Goal: Task Accomplishment & Management: Use online tool/utility

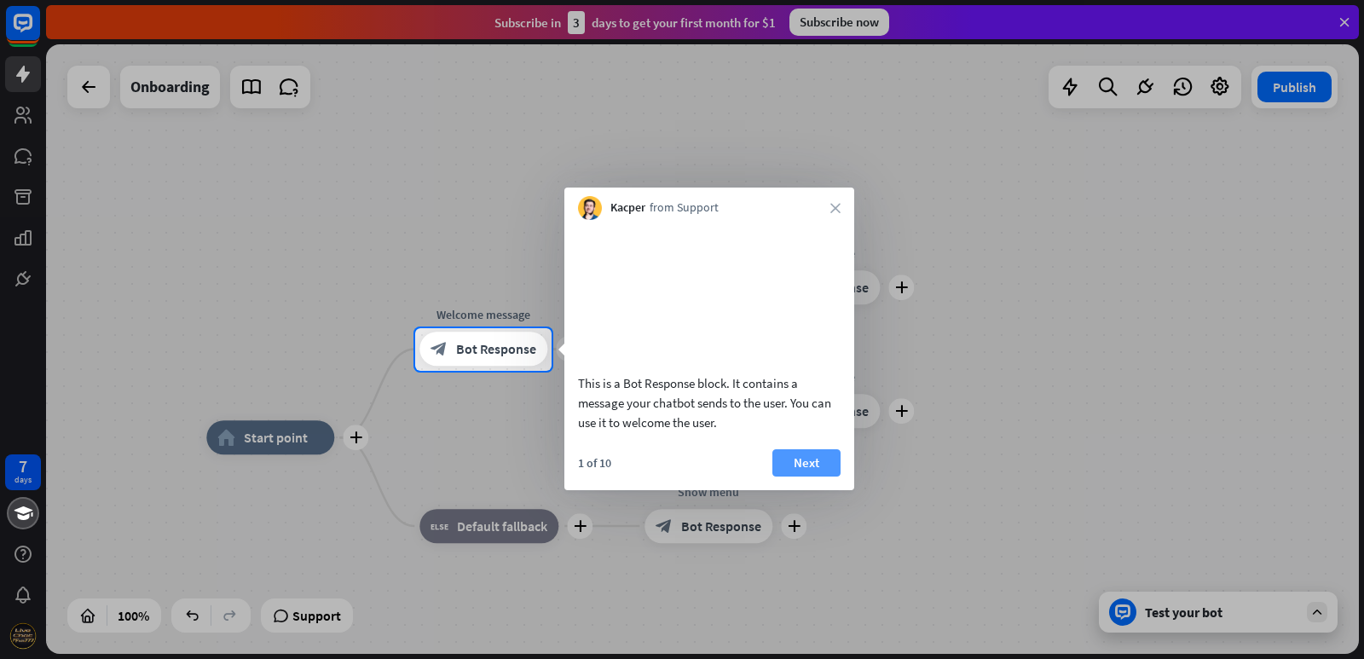
click at [784, 476] on button "Next" at bounding box center [806, 462] width 68 height 27
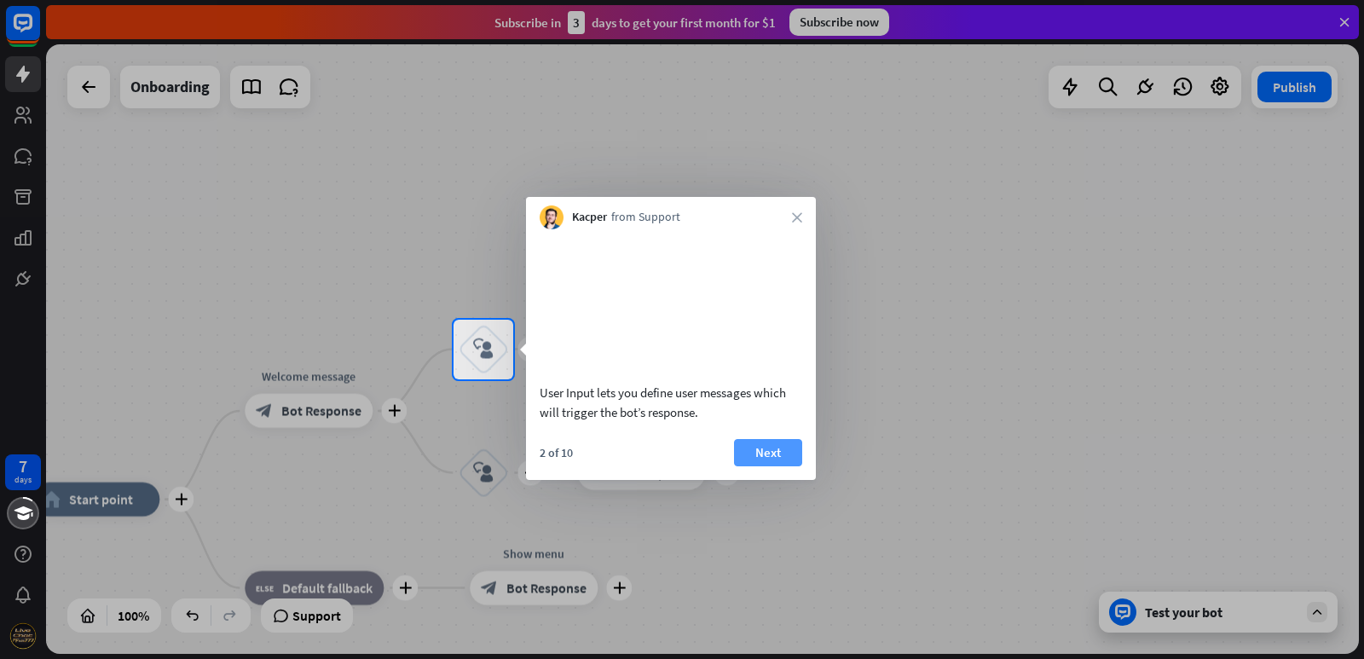
click at [754, 465] on button "Next" at bounding box center [768, 452] width 68 height 27
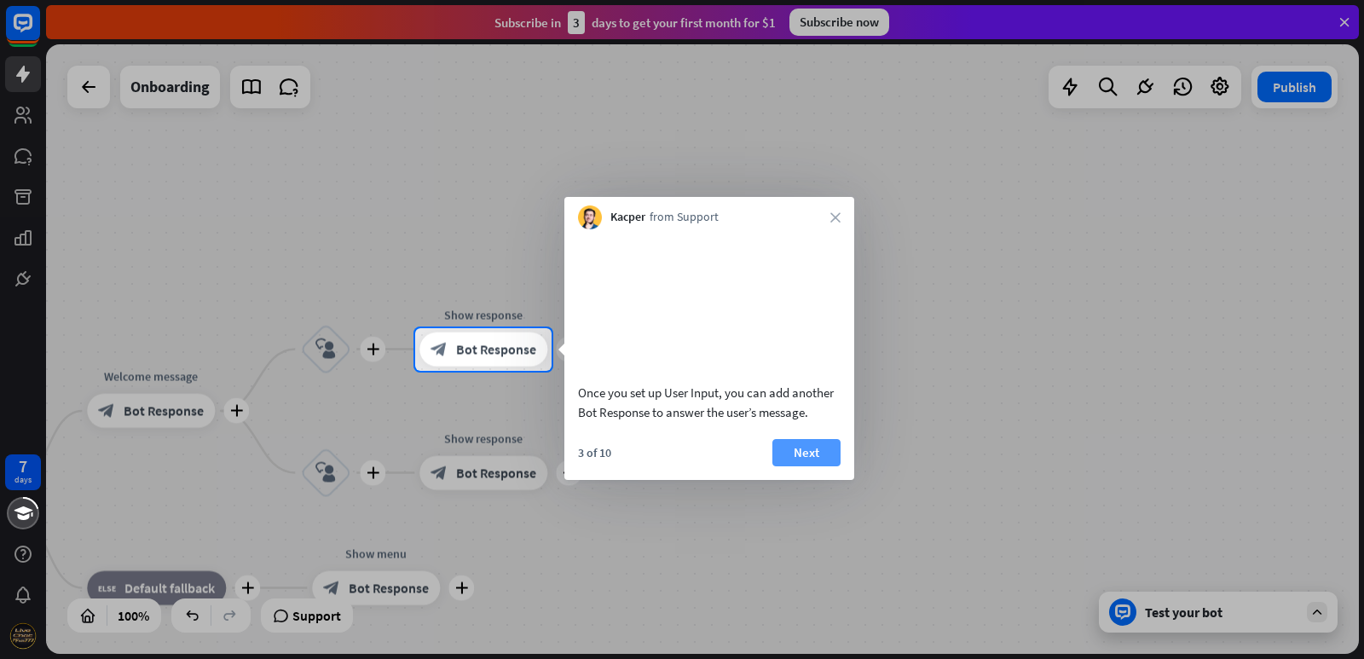
click at [787, 466] on button "Next" at bounding box center [806, 452] width 68 height 27
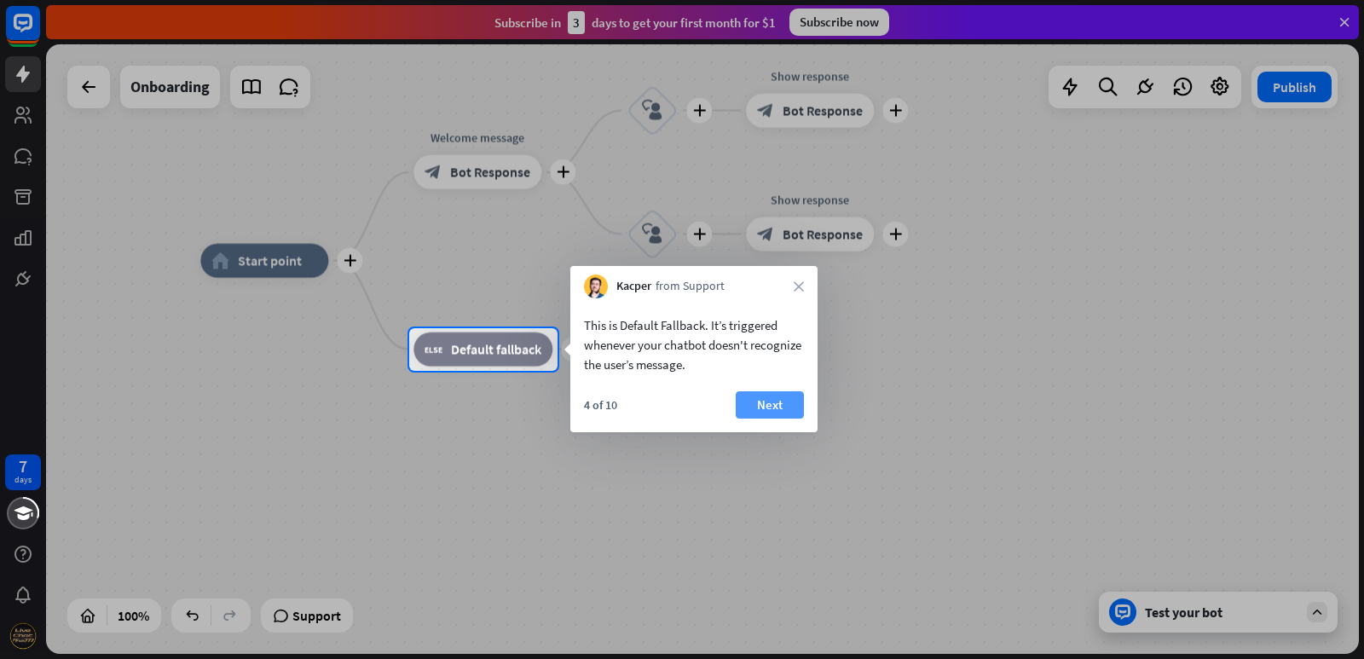
click at [795, 398] on button "Next" at bounding box center [770, 404] width 68 height 27
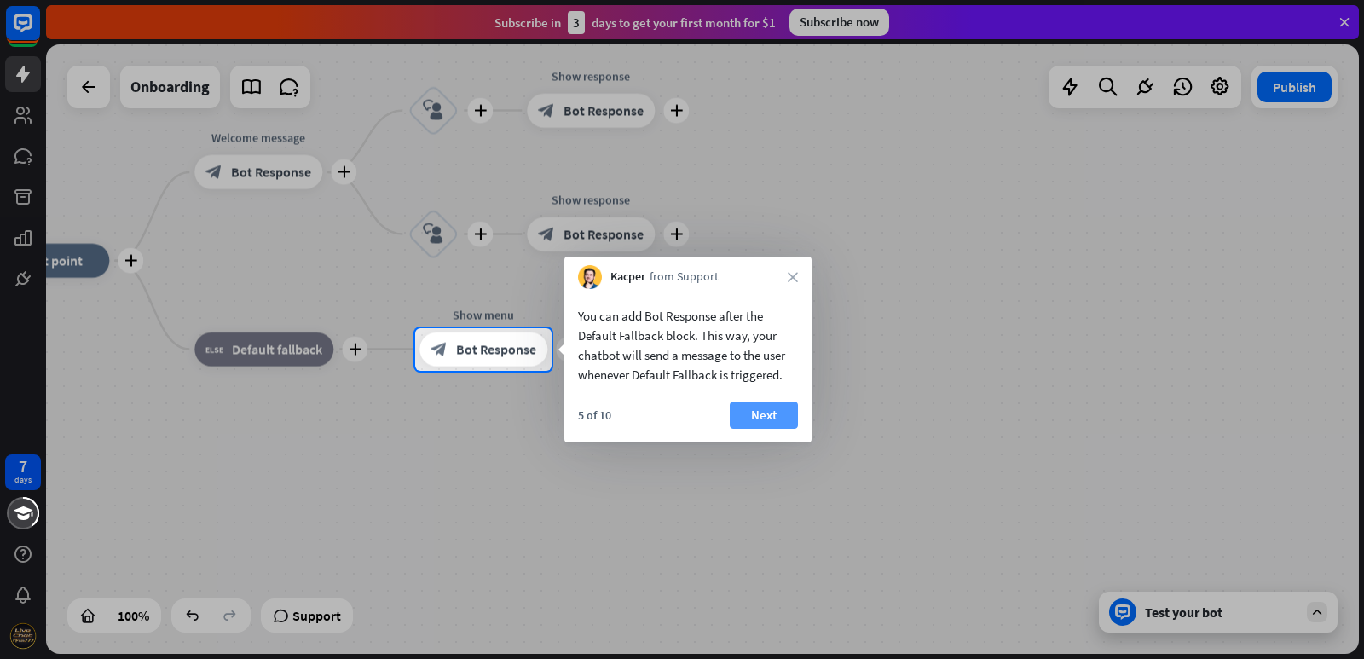
click at [756, 413] on button "Next" at bounding box center [764, 414] width 68 height 27
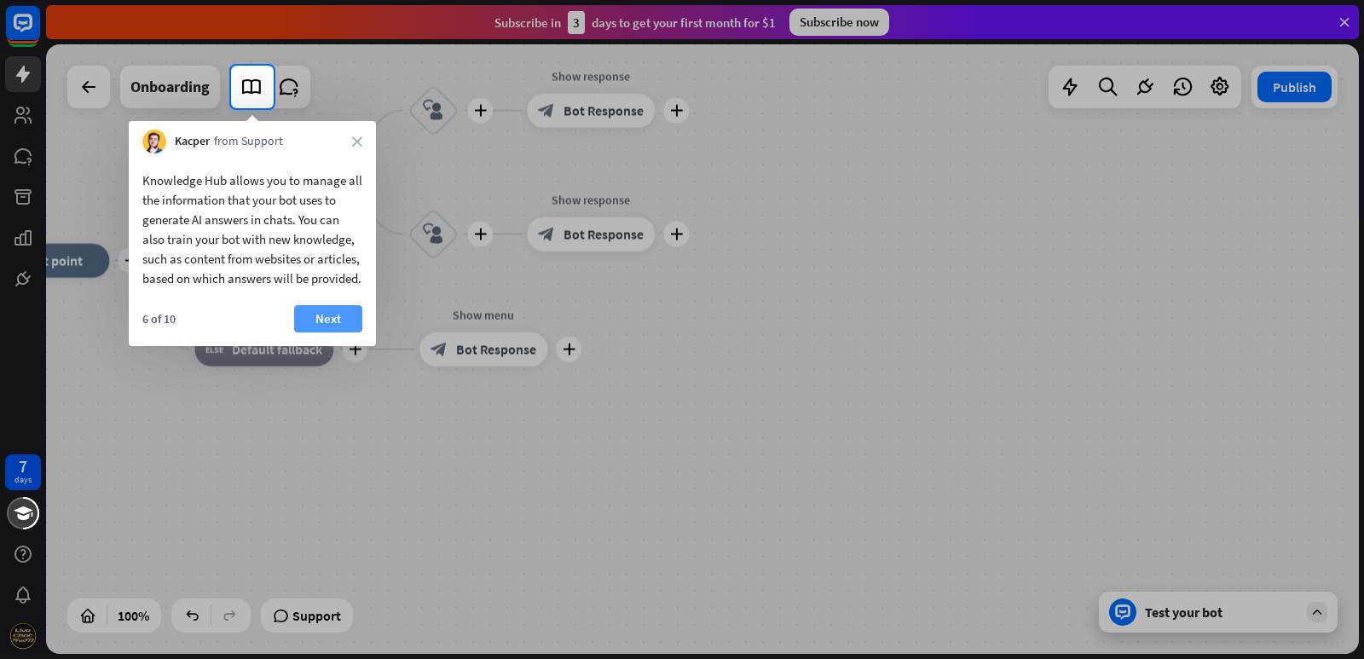
click at [326, 332] on button "Next" at bounding box center [328, 318] width 68 height 27
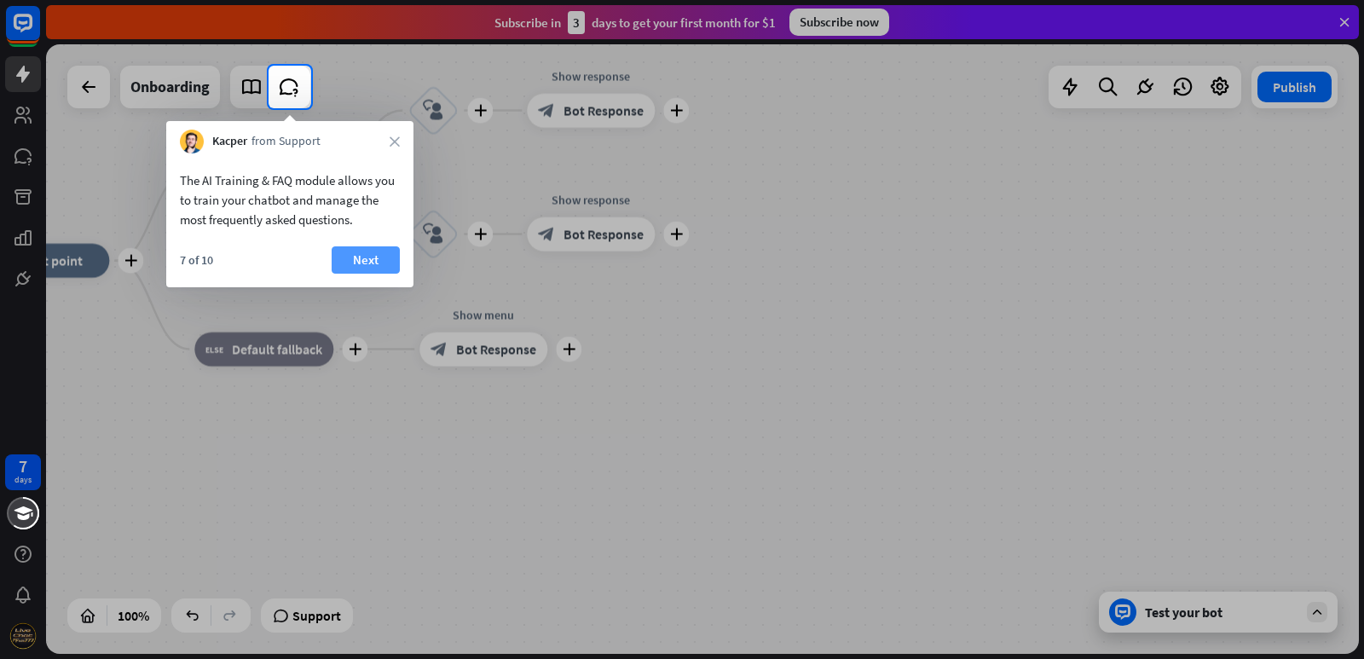
click at [371, 261] on button "Next" at bounding box center [366, 259] width 68 height 27
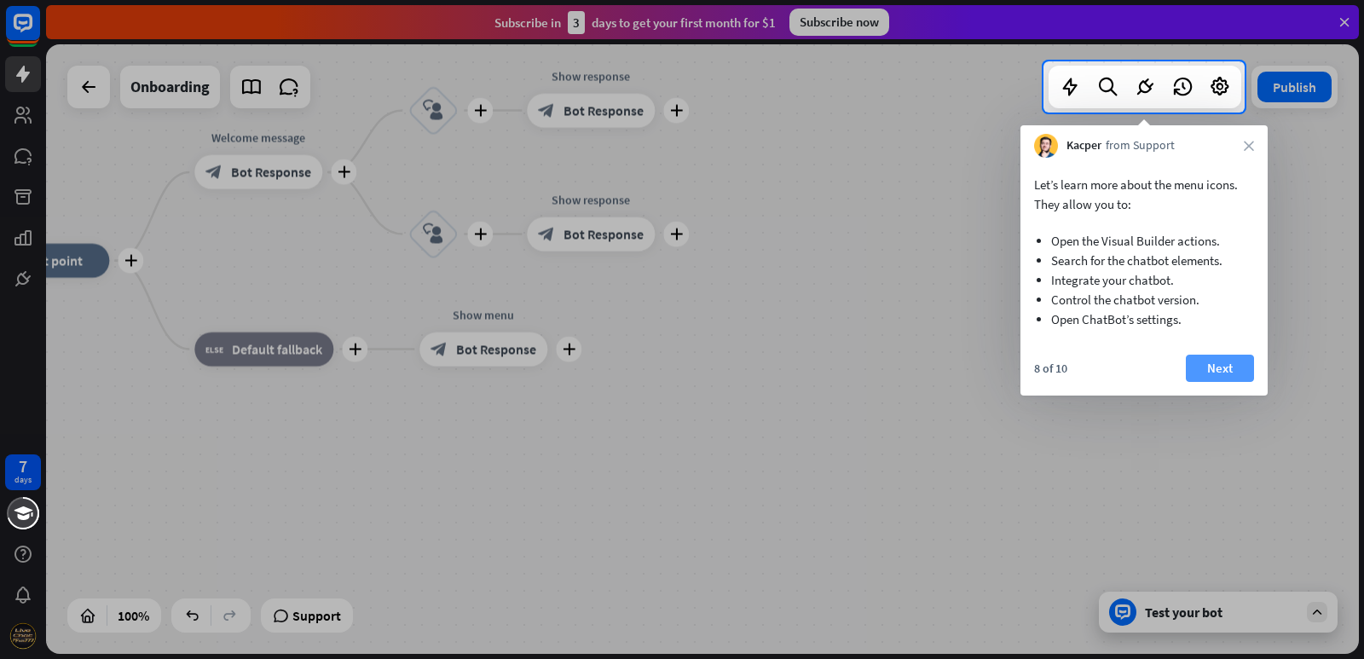
click at [1222, 361] on button "Next" at bounding box center [1220, 368] width 68 height 27
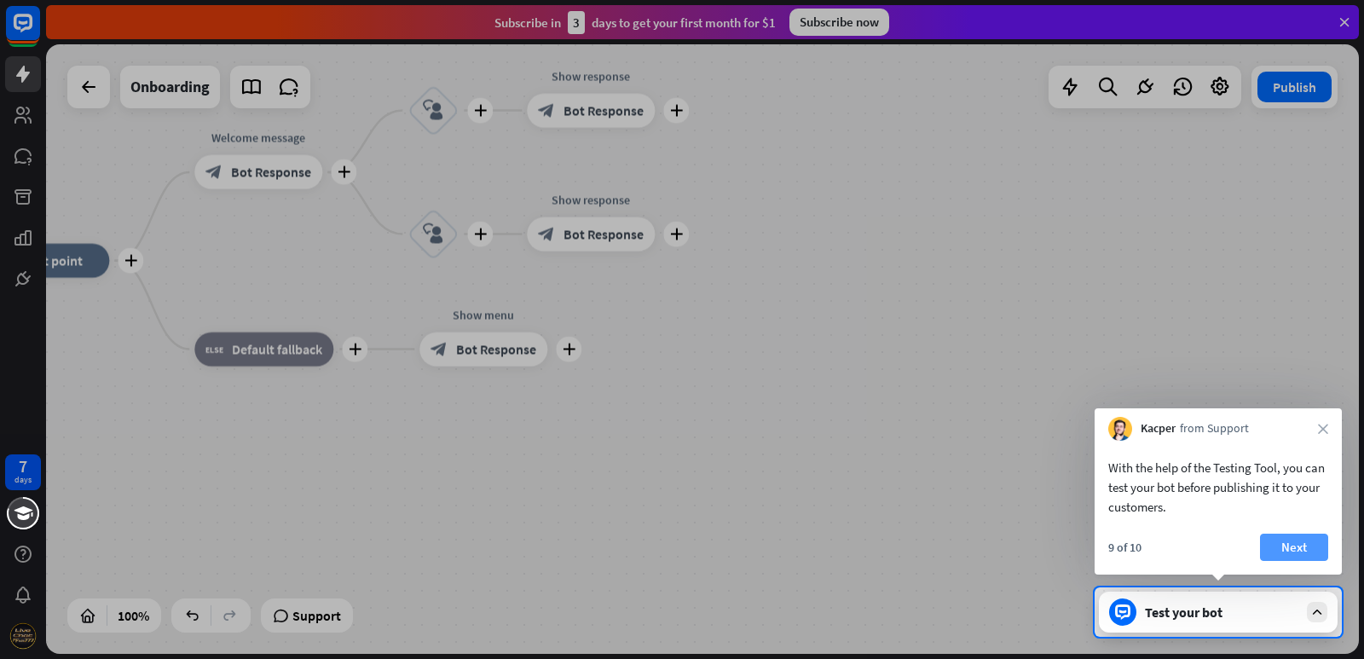
click at [1294, 545] on button "Next" at bounding box center [1294, 547] width 68 height 27
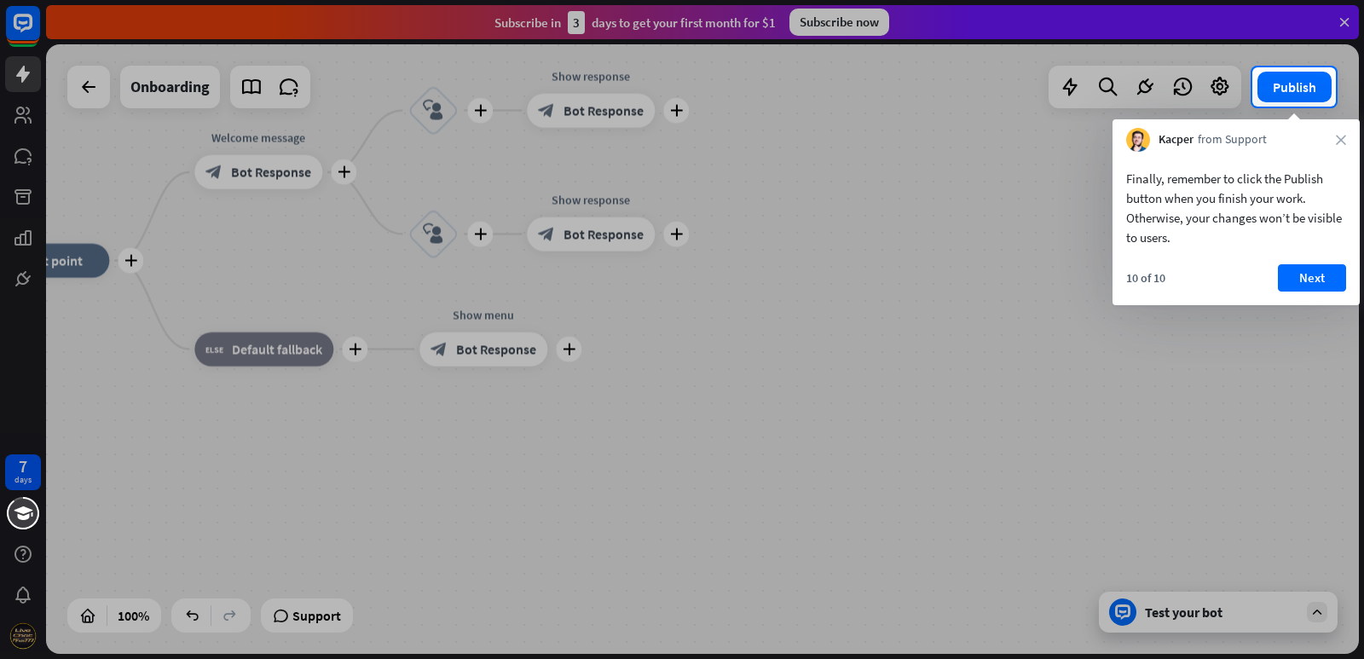
click at [1296, 256] on div "Finally, remember to click the Publish button when you finish your work. Otherw…" at bounding box center [1235, 228] width 247 height 153
click at [1304, 270] on button "Next" at bounding box center [1312, 277] width 68 height 27
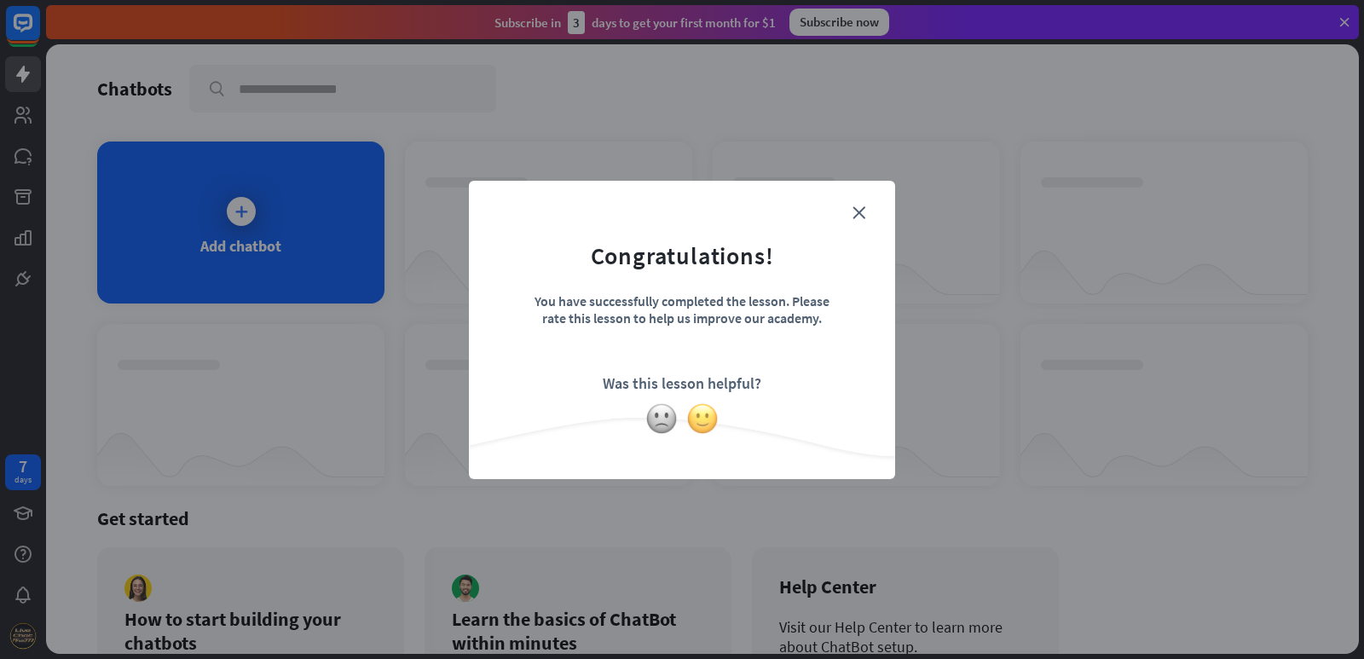
click at [708, 411] on img at bounding box center [702, 418] width 32 height 32
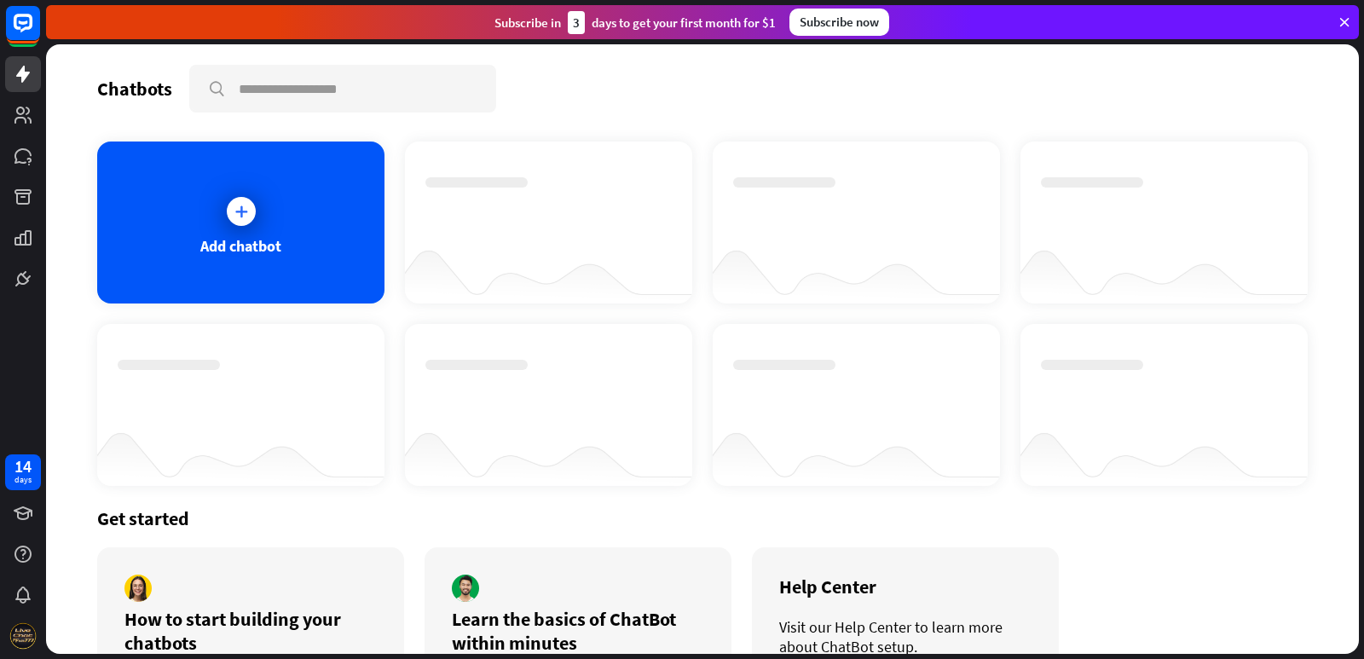
click at [547, 246] on div at bounding box center [548, 270] width 287 height 66
click at [243, 203] on icon at bounding box center [241, 211] width 17 height 17
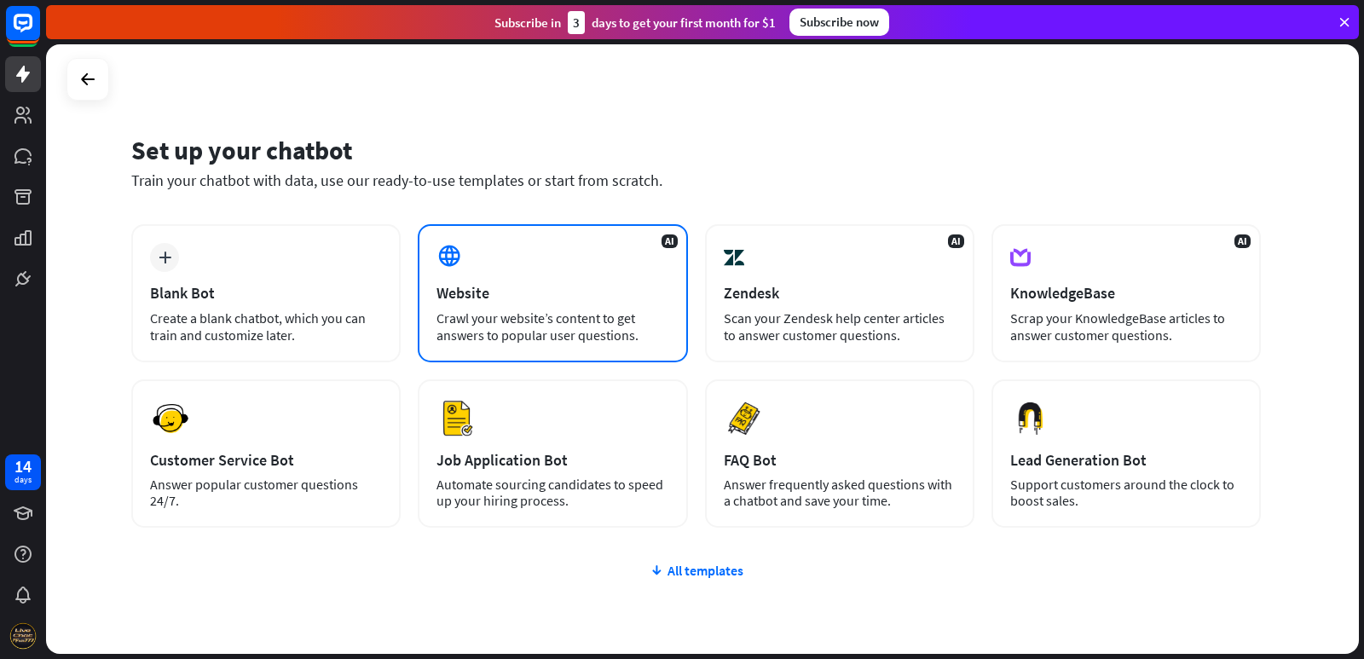
click at [561, 268] on div "AI Website Crawl your website’s content to get answers to popular user question…" at bounding box center [552, 293] width 269 height 138
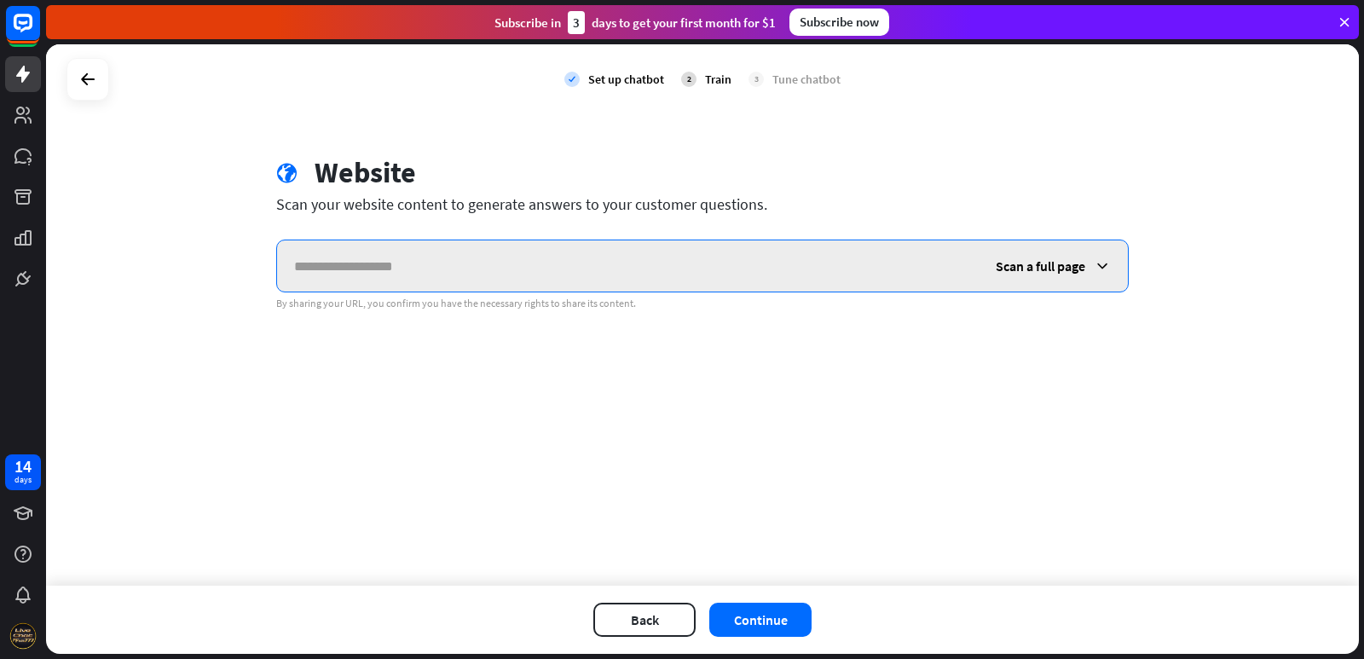
click at [562, 274] on input "text" at bounding box center [627, 265] width 701 height 51
click at [285, 266] on input "**********" at bounding box center [627, 265] width 701 height 51
click at [442, 268] on input "**********" at bounding box center [627, 265] width 701 height 51
type input "**********"
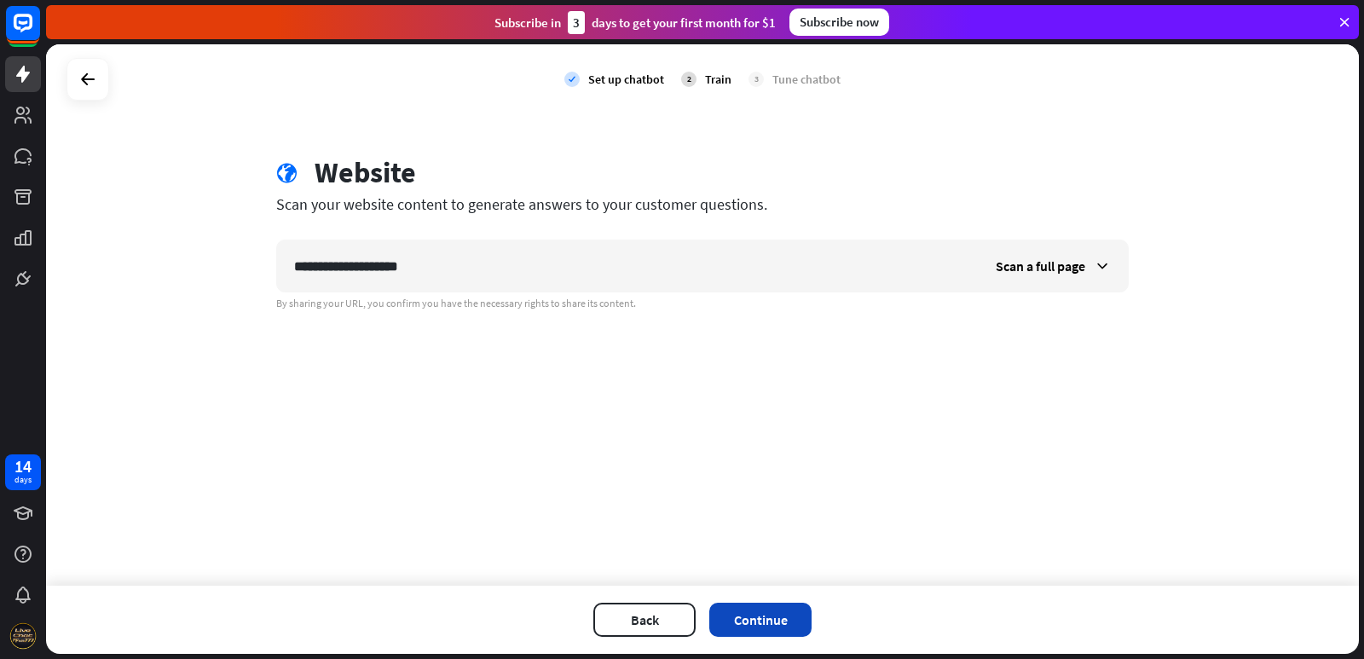
click at [771, 615] on button "Continue" at bounding box center [760, 620] width 102 height 34
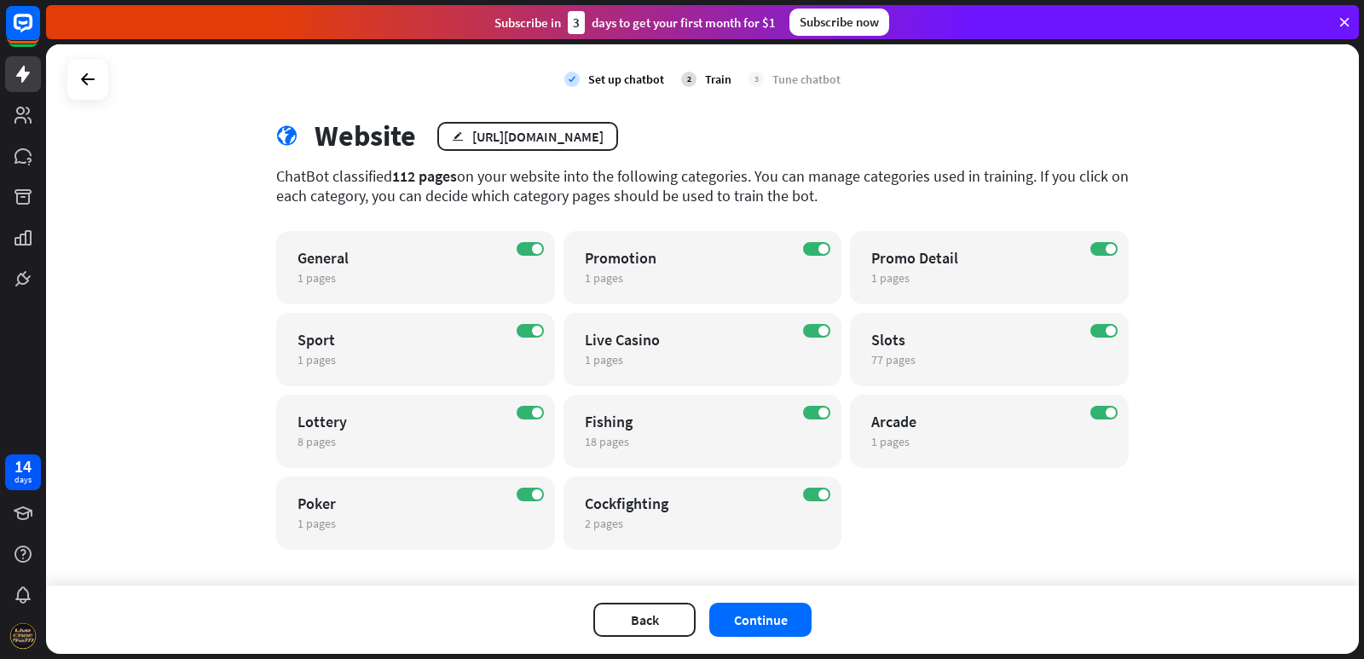
scroll to position [55, 0]
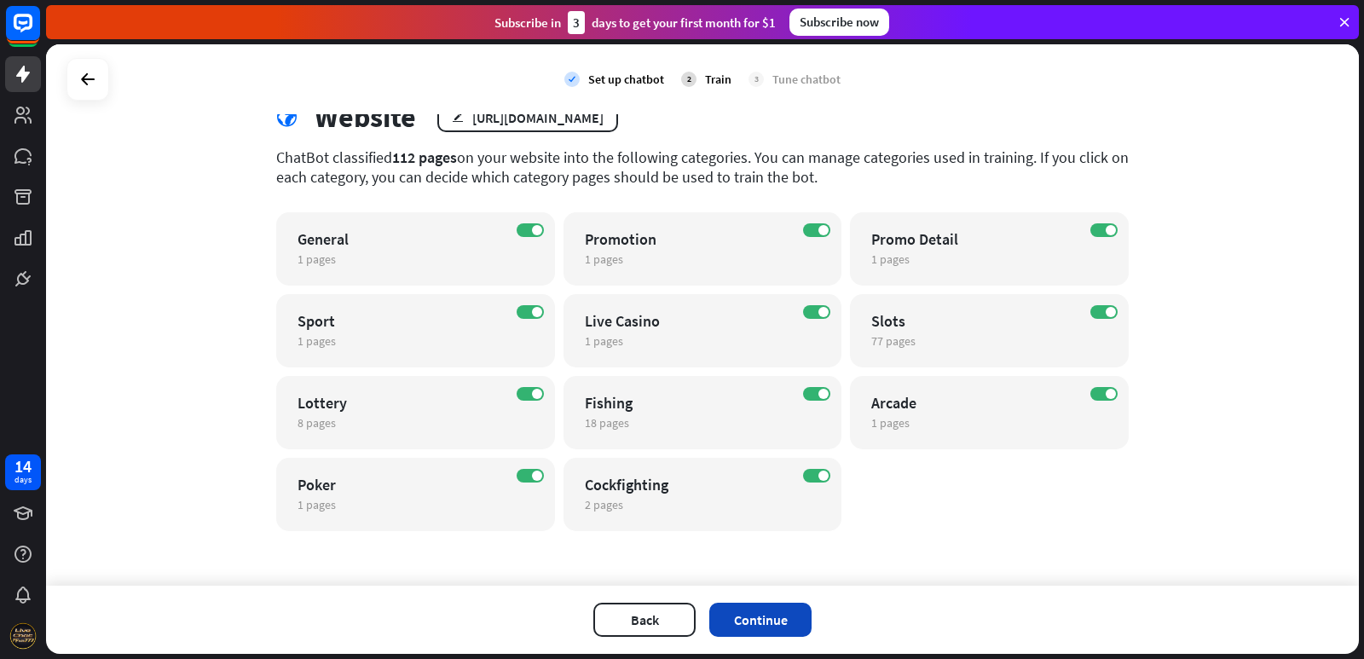
click at [765, 617] on button "Continue" at bounding box center [760, 620] width 102 height 34
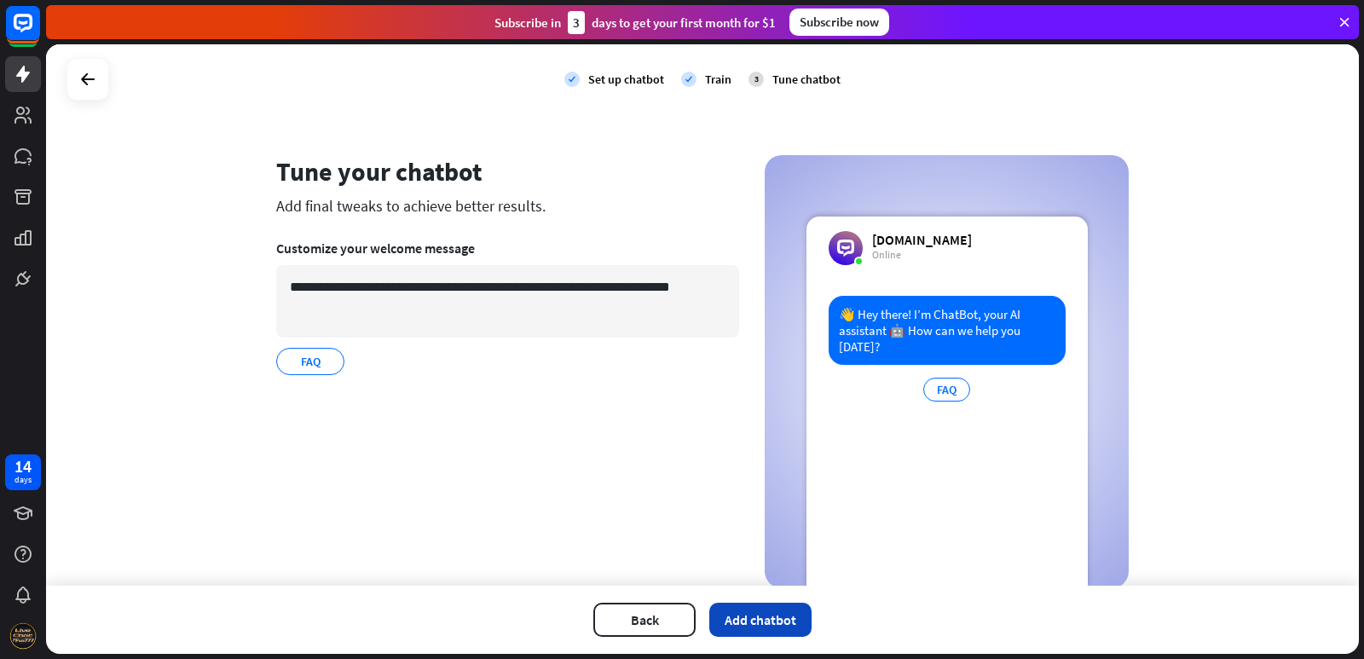
click at [771, 620] on button "Add chatbot" at bounding box center [760, 620] width 102 height 34
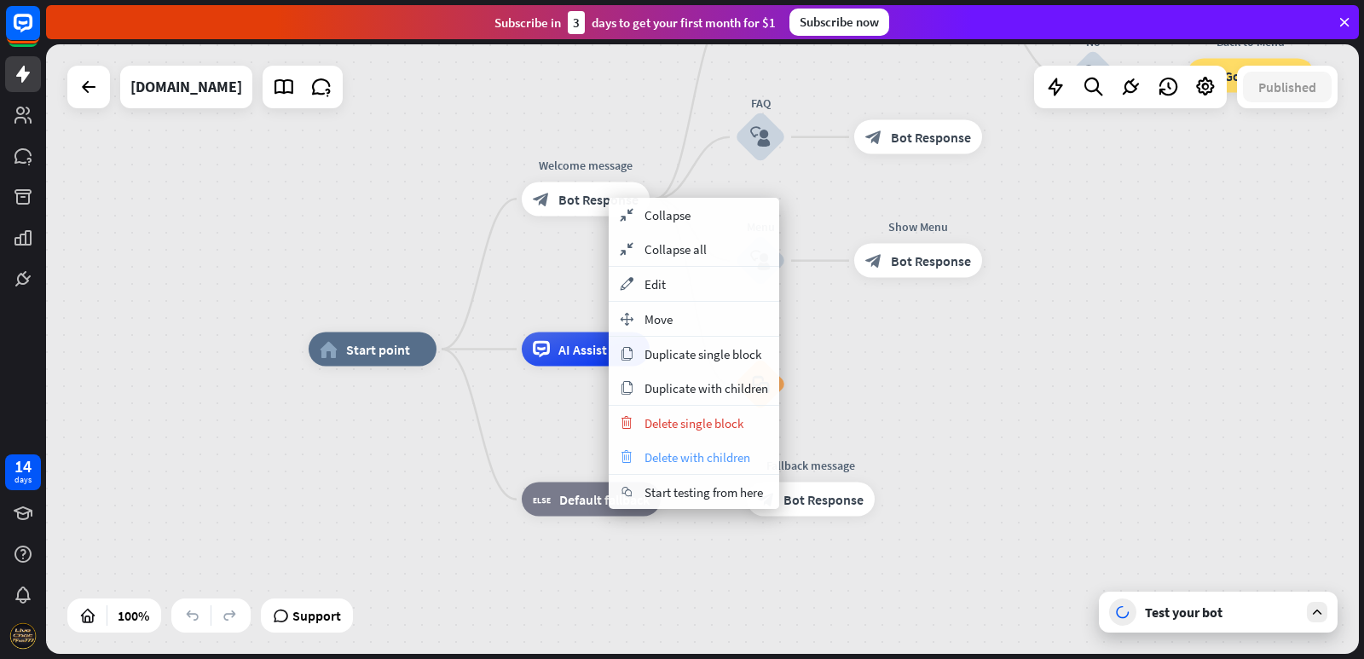
click at [662, 461] on span "Delete with children" at bounding box center [697, 457] width 106 height 16
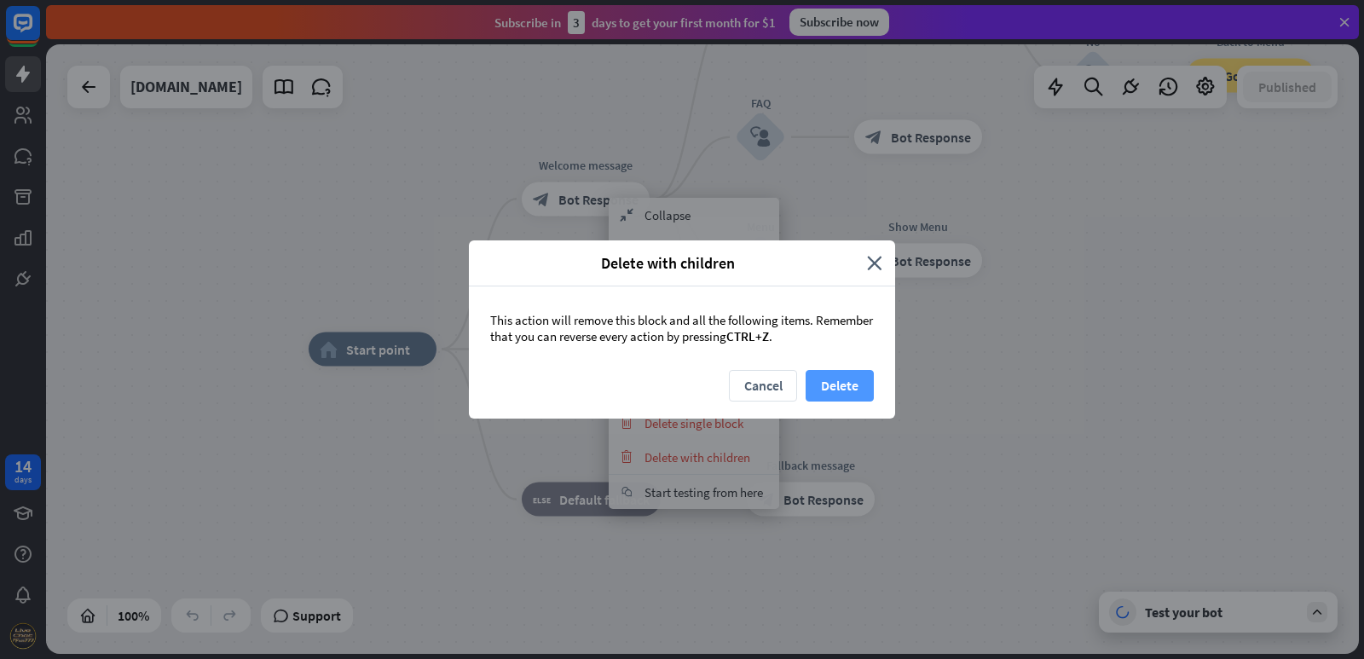
click at [859, 373] on button "Delete" at bounding box center [839, 386] width 68 height 32
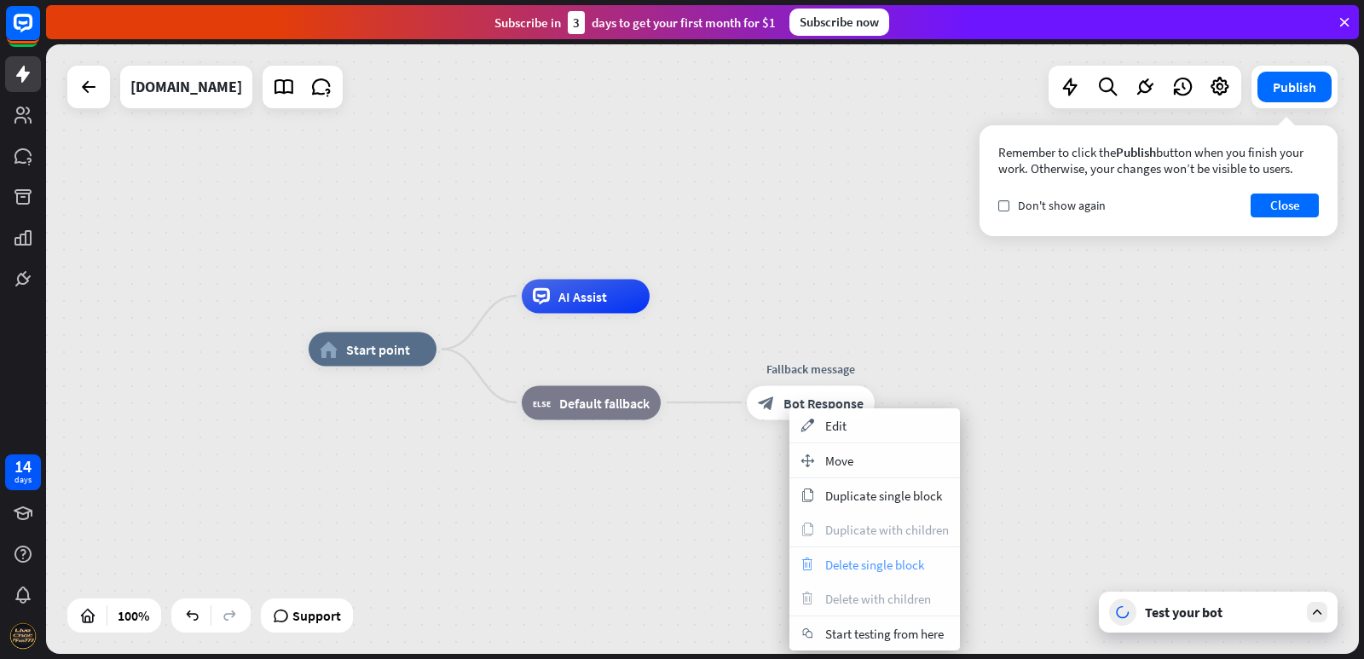
click at [837, 566] on span "Delete single block" at bounding box center [874, 565] width 99 height 16
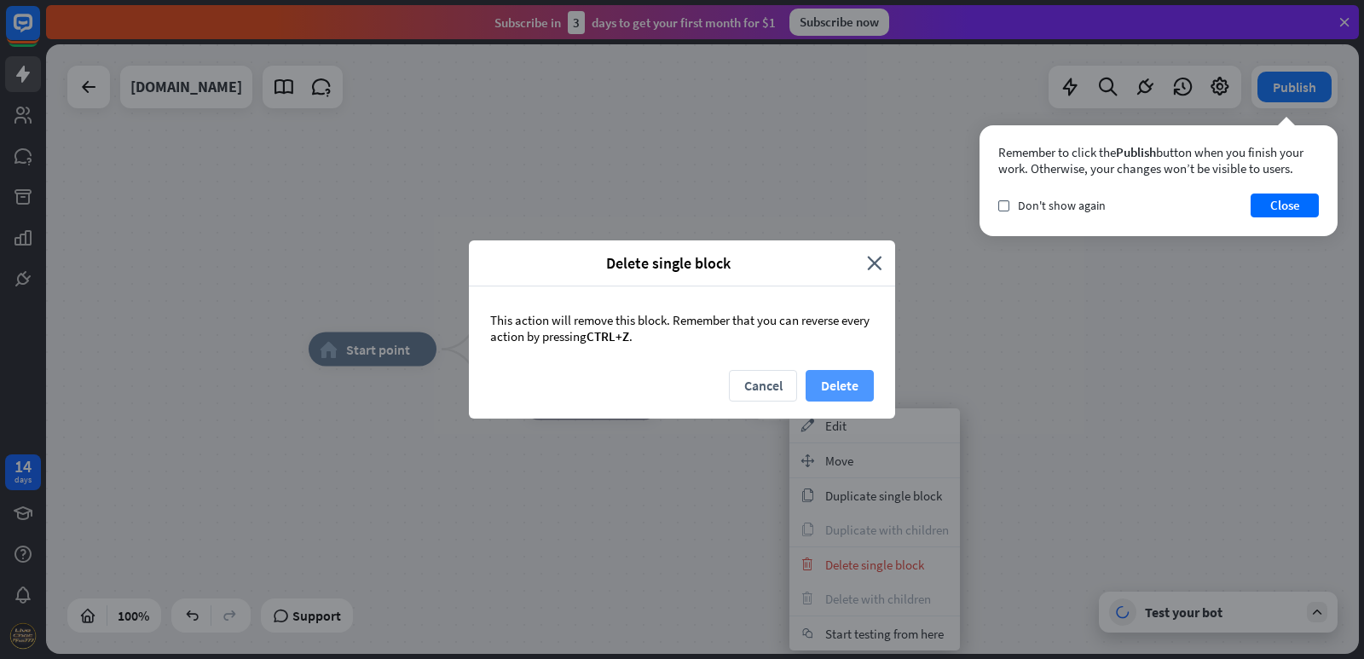
click at [834, 376] on button "Delete" at bounding box center [839, 386] width 68 height 32
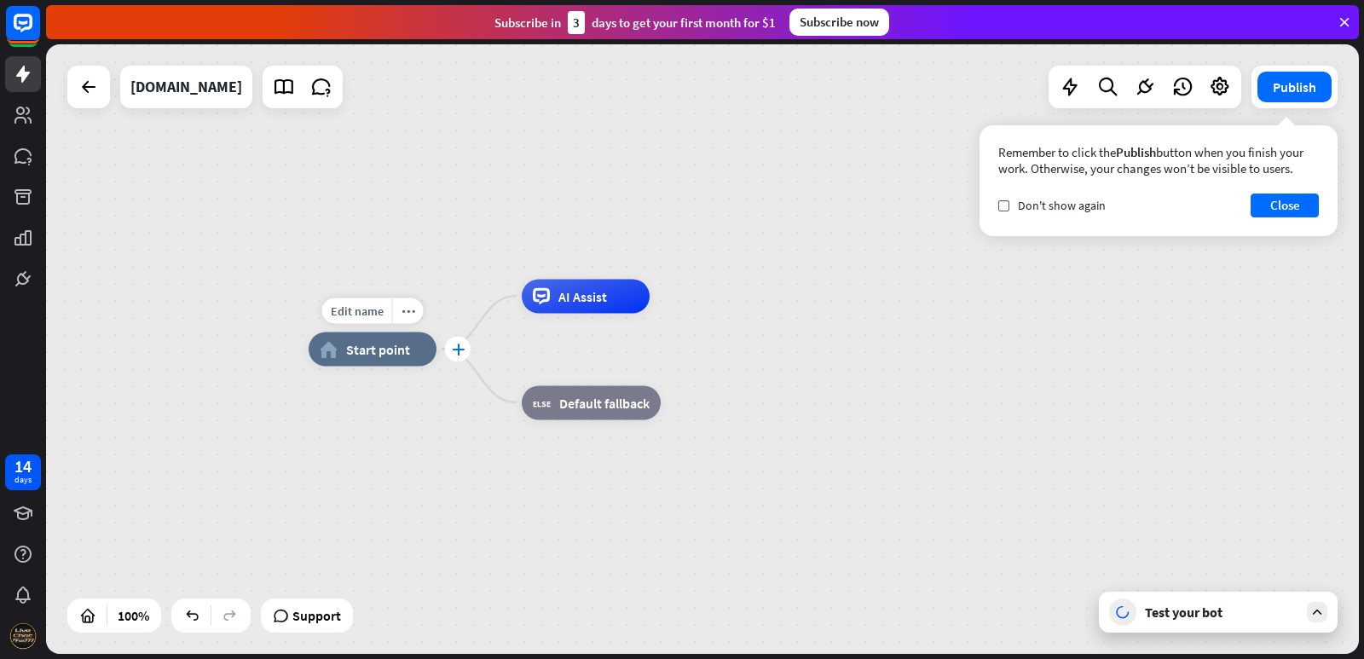
click at [459, 349] on icon "plus" at bounding box center [458, 349] width 13 height 12
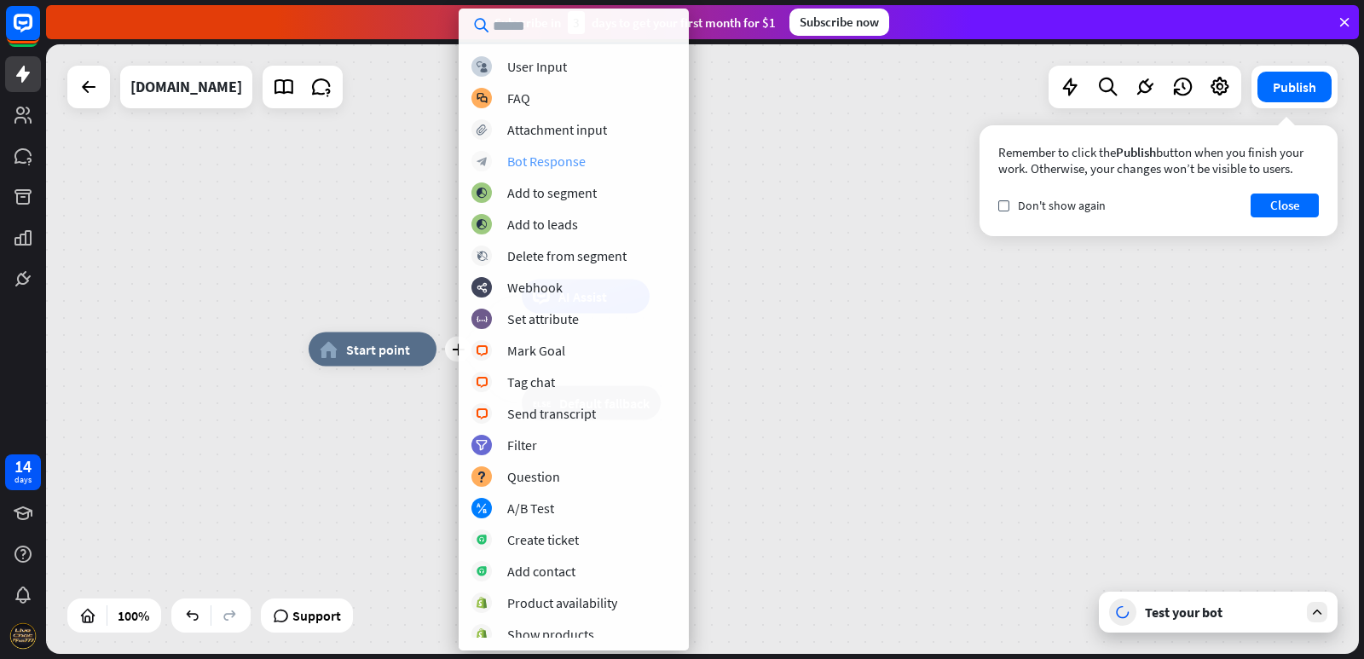
click at [510, 151] on div "block_bot_response Bot Response" at bounding box center [573, 161] width 205 height 20
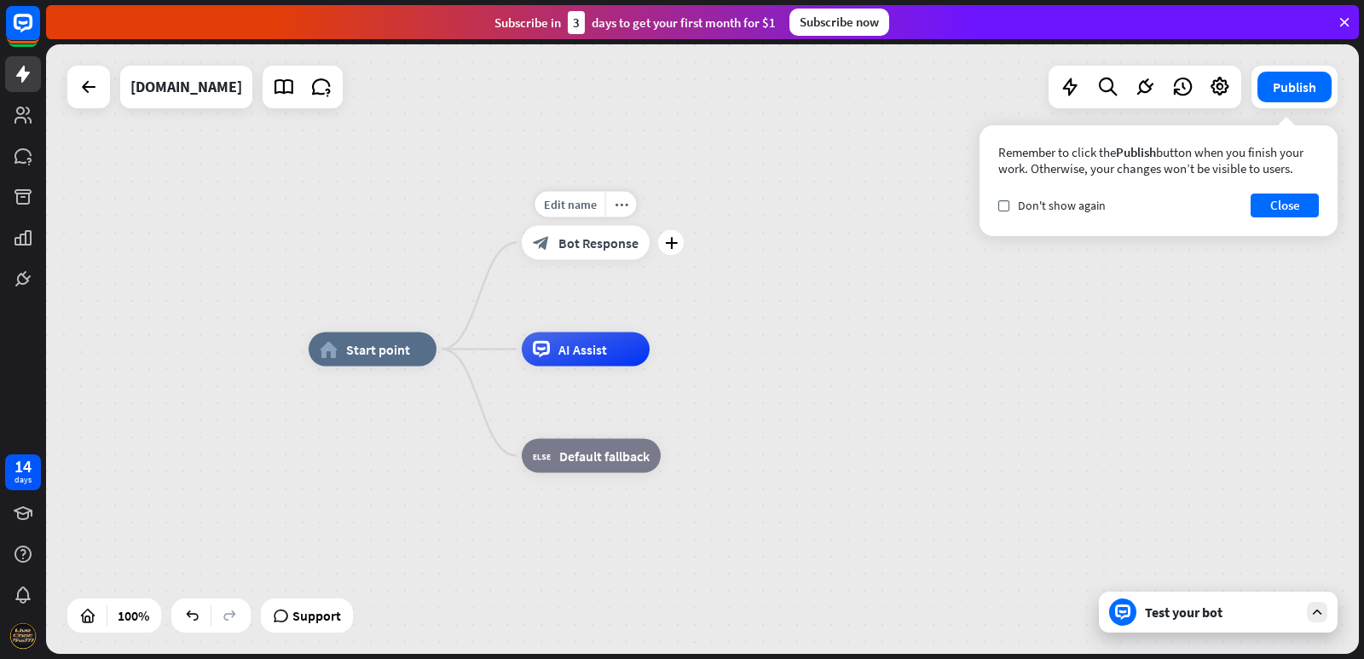
click at [604, 237] on span "Bot Response" at bounding box center [598, 242] width 80 height 17
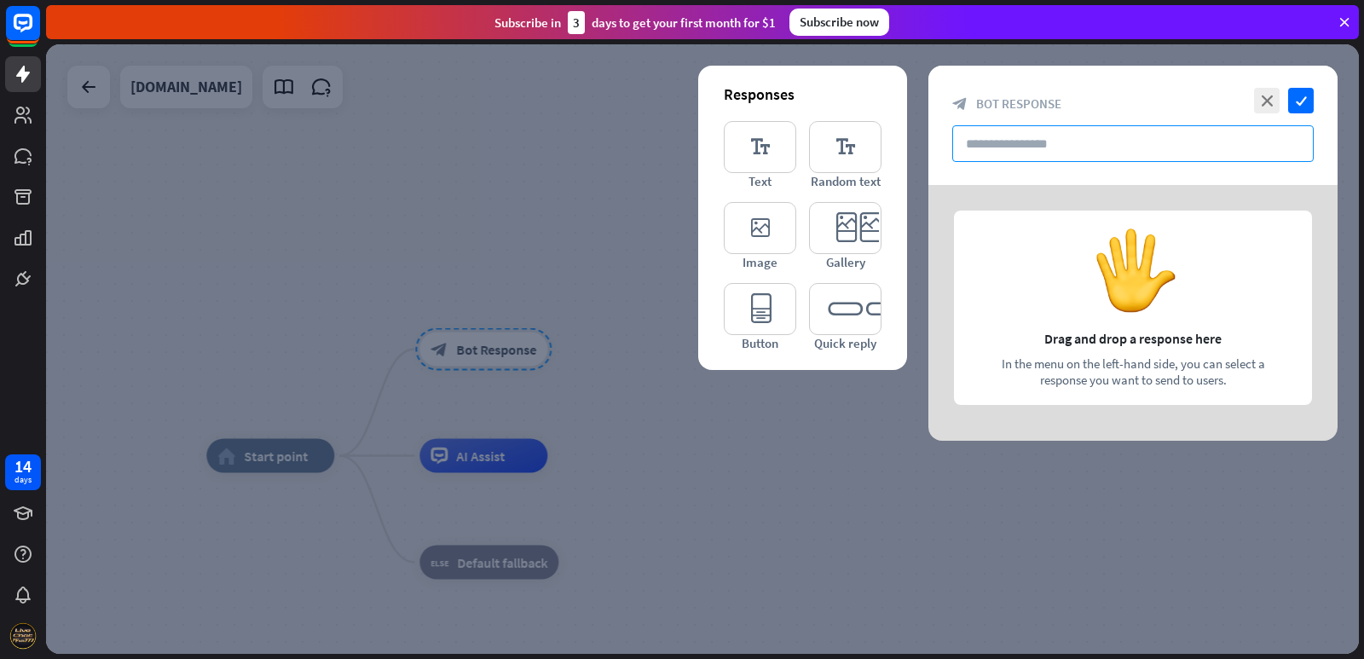
click at [1033, 132] on input "text" at bounding box center [1132, 143] width 361 height 37
type input "*"
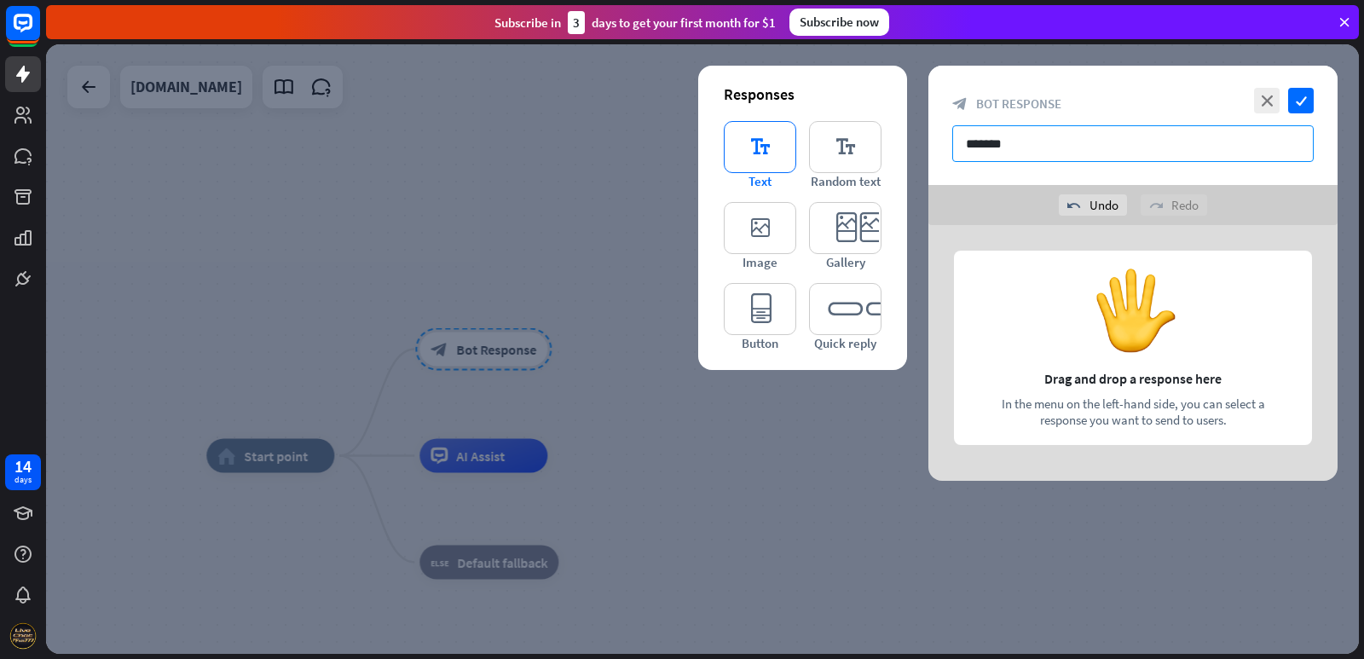
type input "*******"
click at [750, 147] on icon "editor_text" at bounding box center [760, 147] width 72 height 52
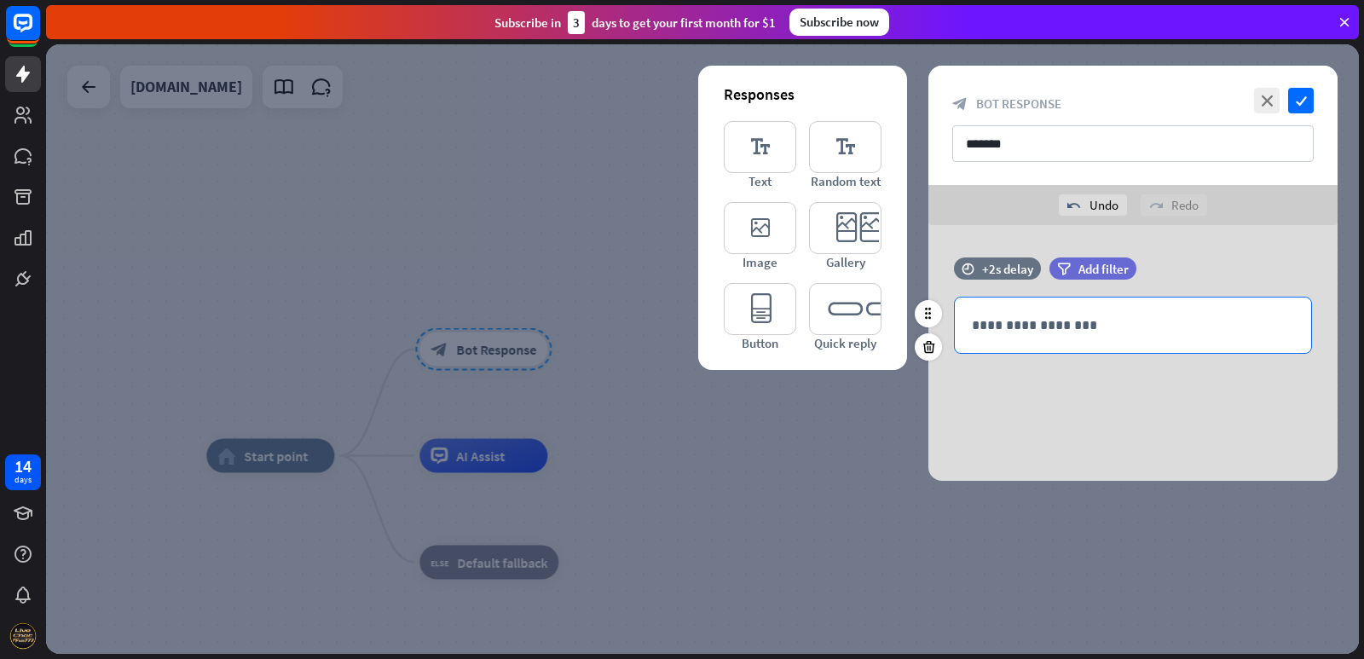
drag, startPoint x: 1035, startPoint y: 321, endPoint x: 1059, endPoint y: 321, distance: 24.7
click at [1036, 321] on p "**********" at bounding box center [1133, 325] width 322 height 21
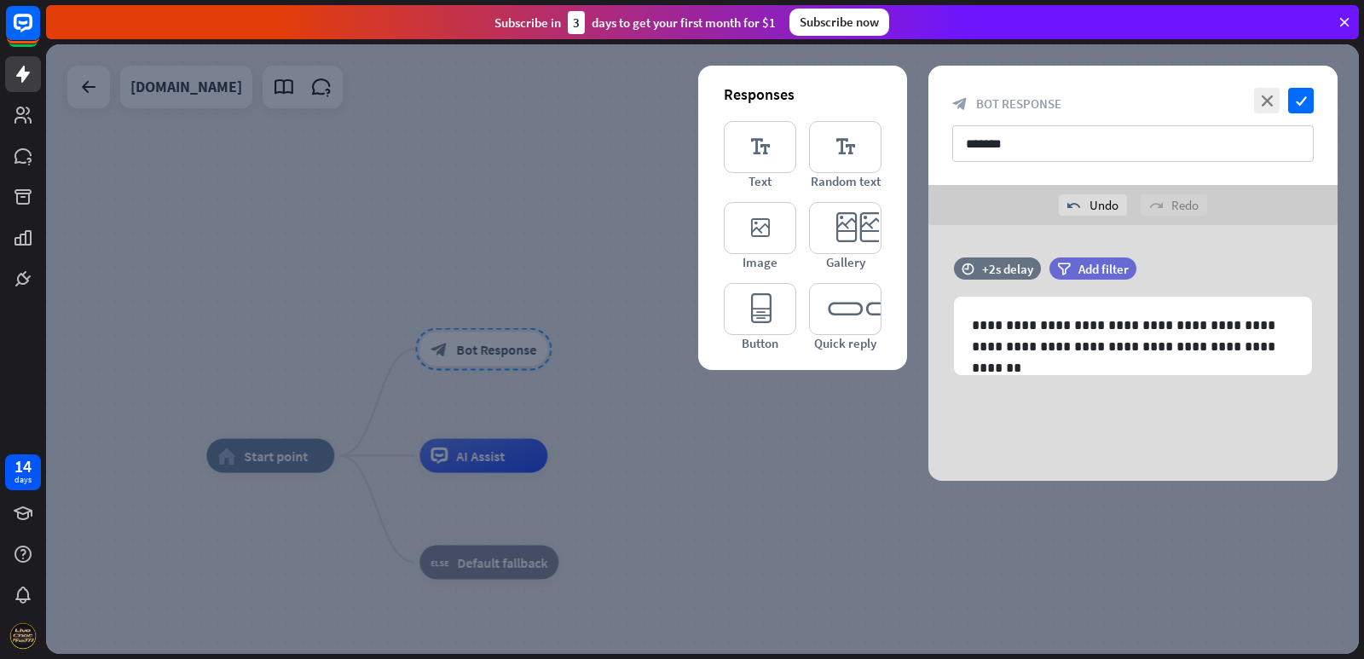
click at [1110, 428] on div "**********" at bounding box center [1132, 353] width 409 height 256
click at [1308, 95] on icon "check" at bounding box center [1301, 101] width 26 height 26
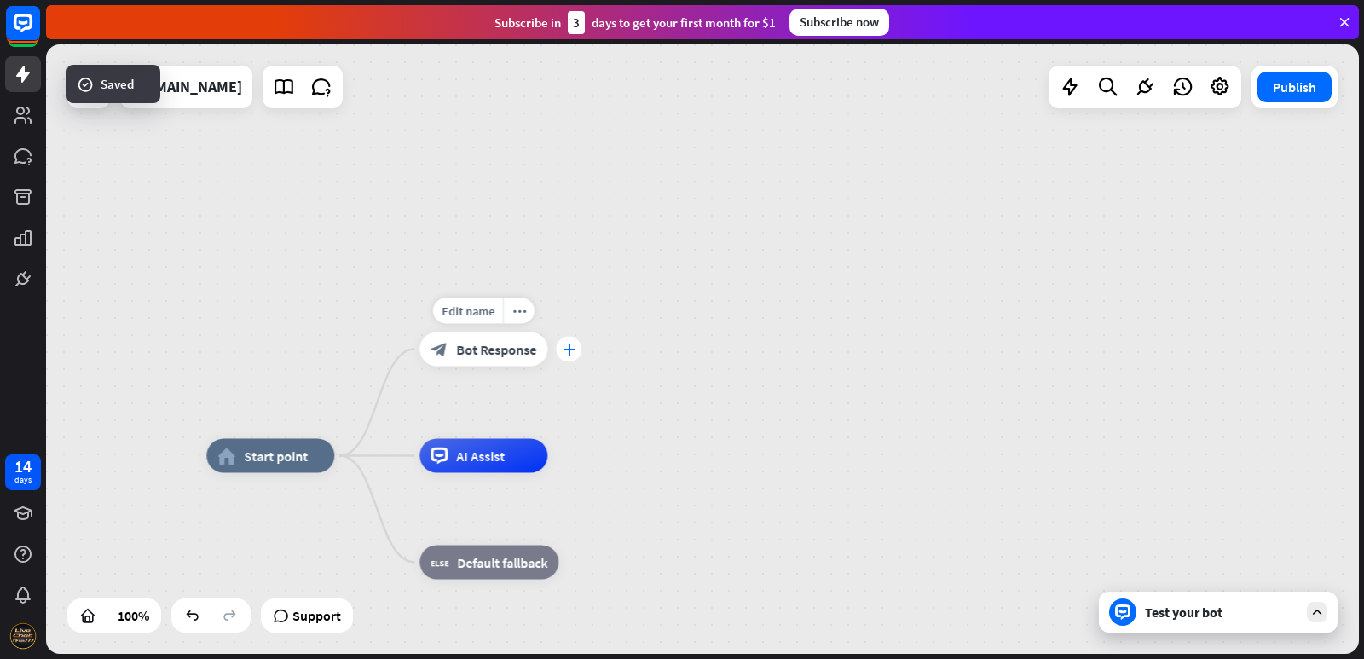
click at [565, 354] on icon "plus" at bounding box center [569, 349] width 13 height 12
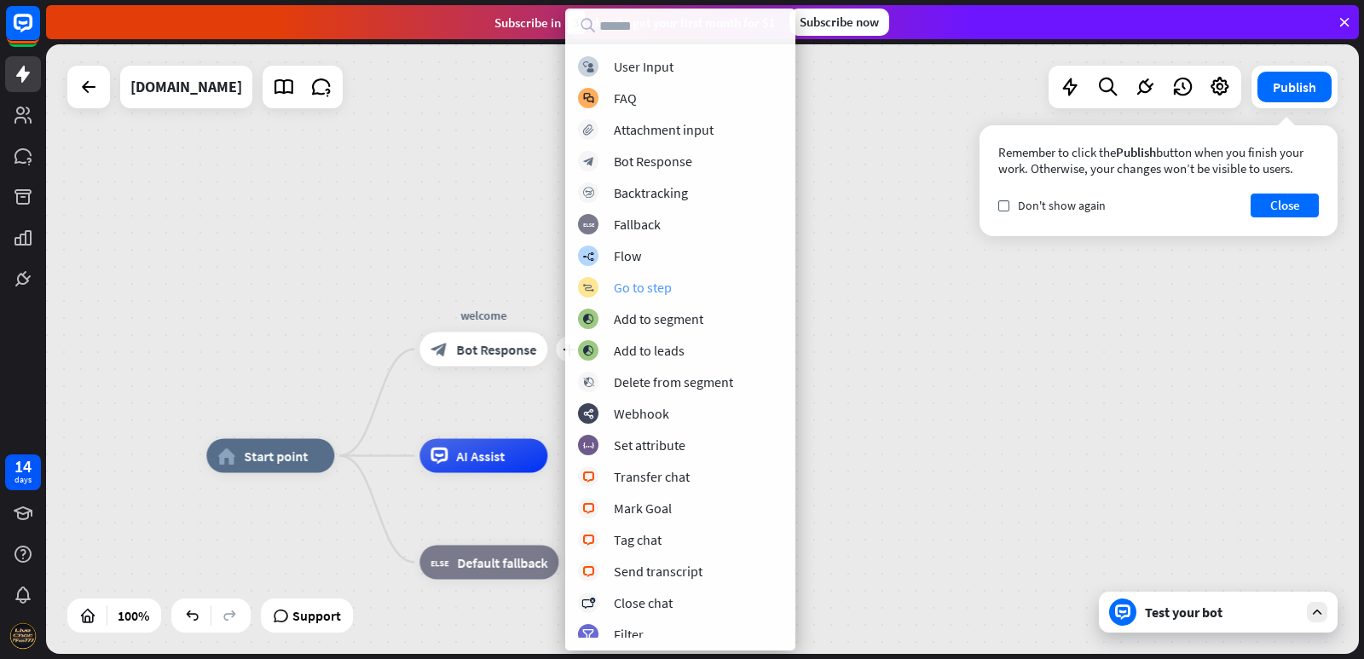
click at [633, 282] on div "Go to step" at bounding box center [643, 287] width 58 height 17
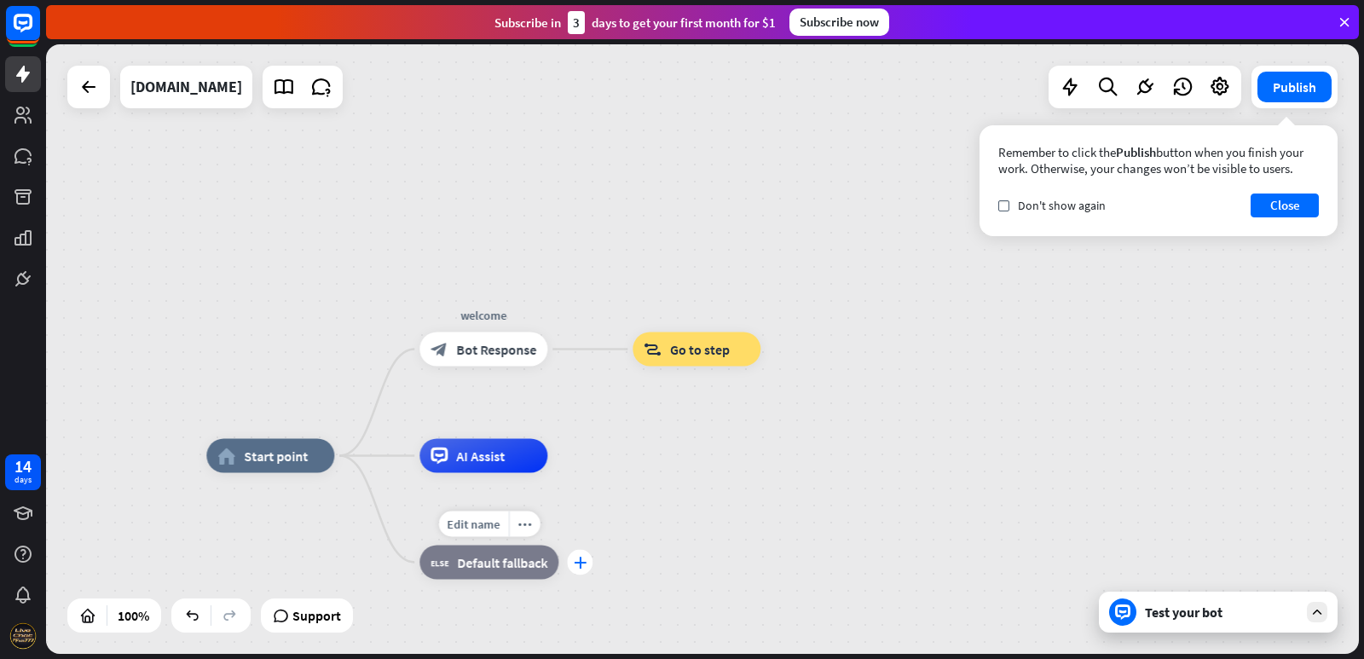
click at [579, 573] on div "plus" at bounding box center [580, 563] width 26 height 26
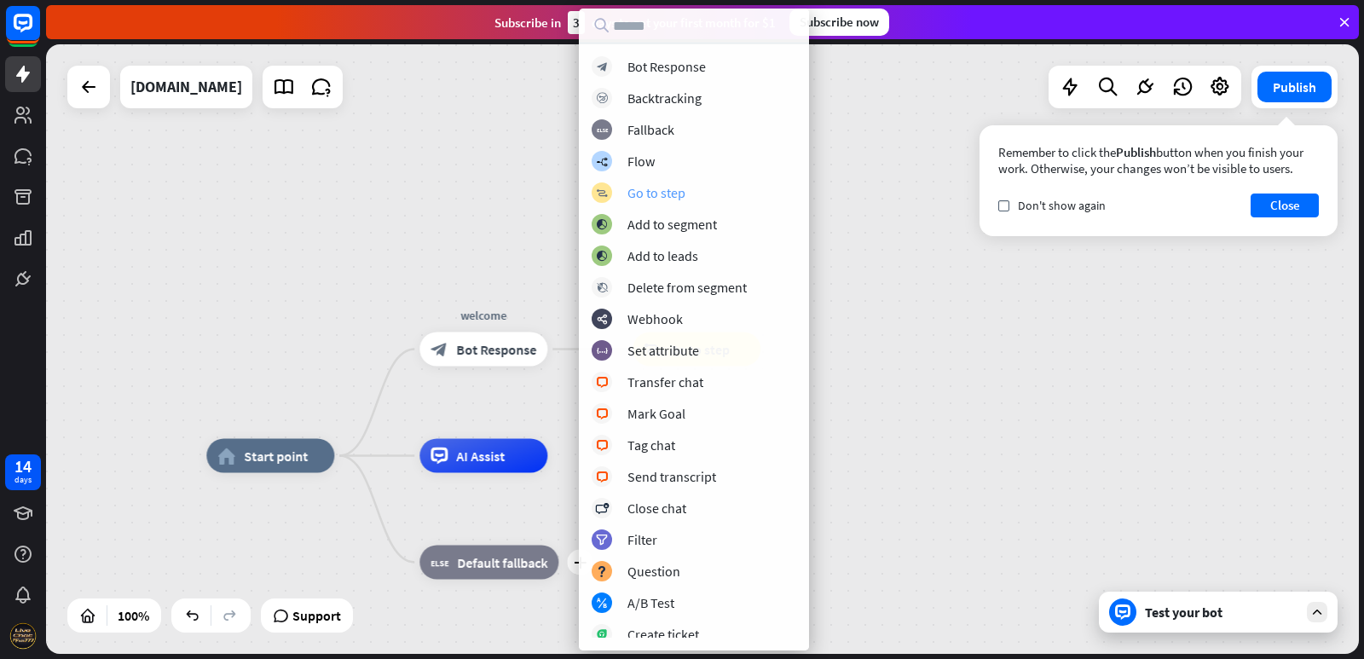
click at [674, 193] on div "Go to step" at bounding box center [656, 192] width 58 height 17
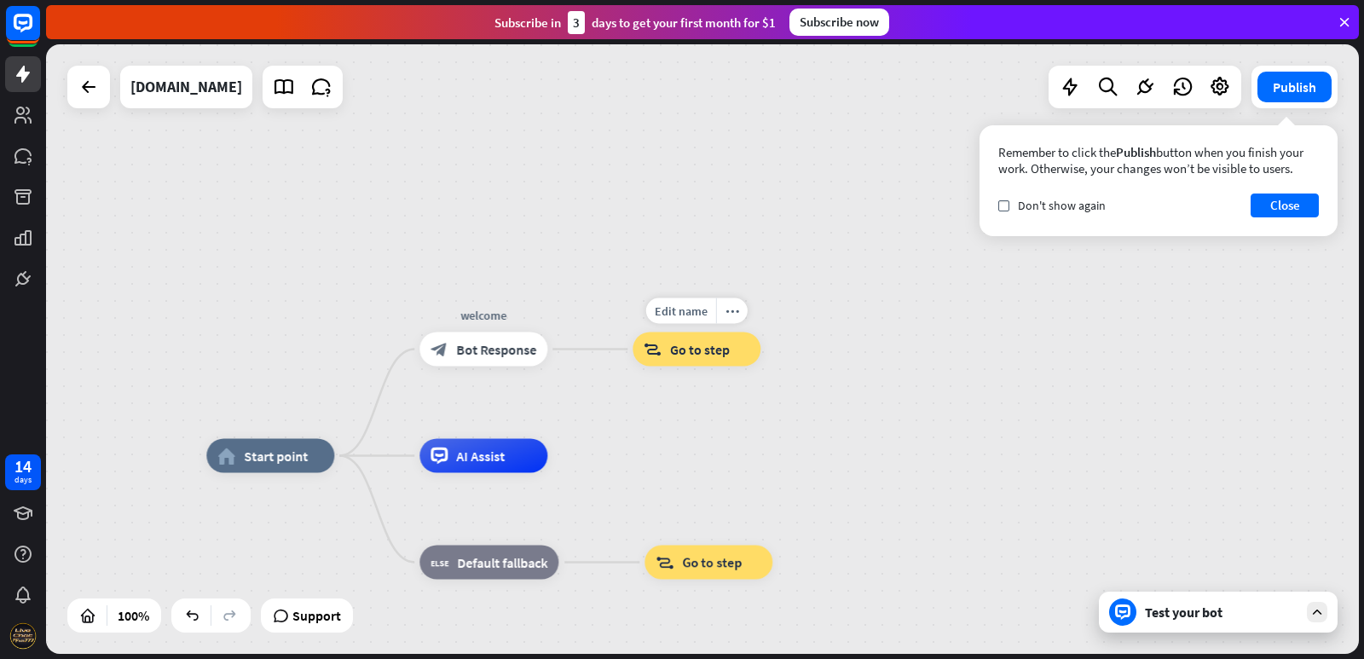
click at [678, 355] on span "Go to step" at bounding box center [700, 349] width 60 height 17
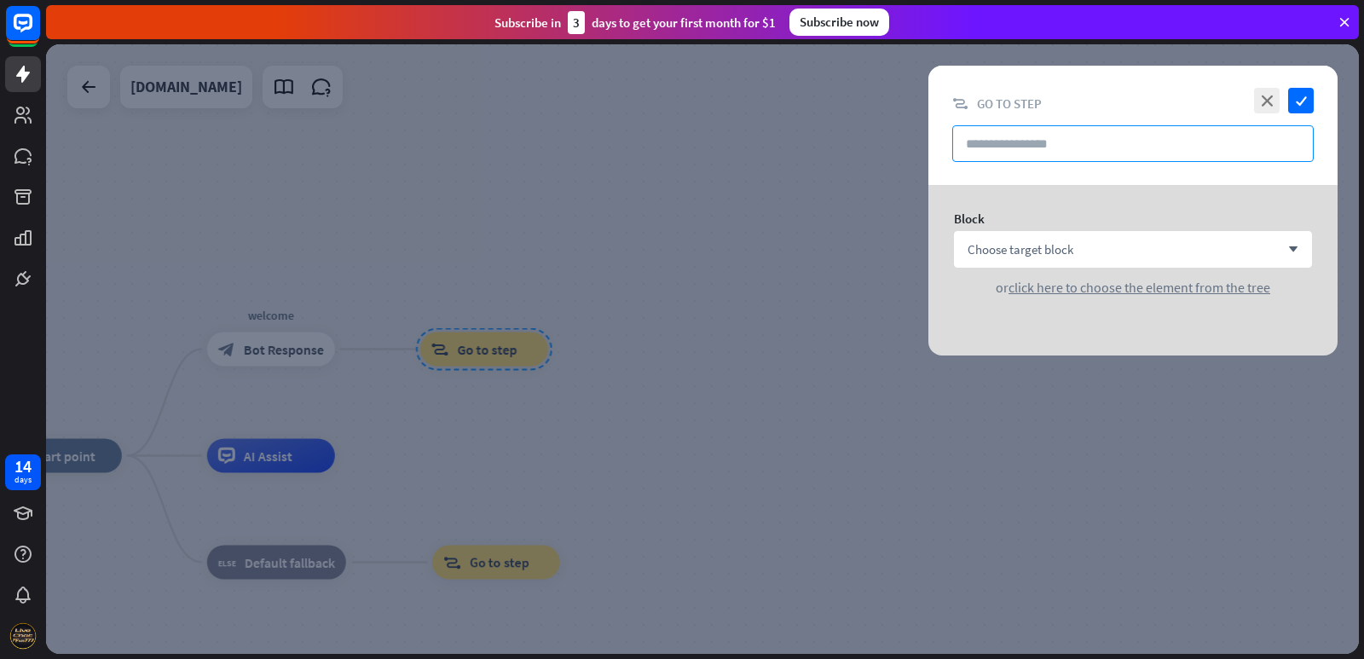
click at [1069, 139] on input "text" at bounding box center [1132, 143] width 361 height 37
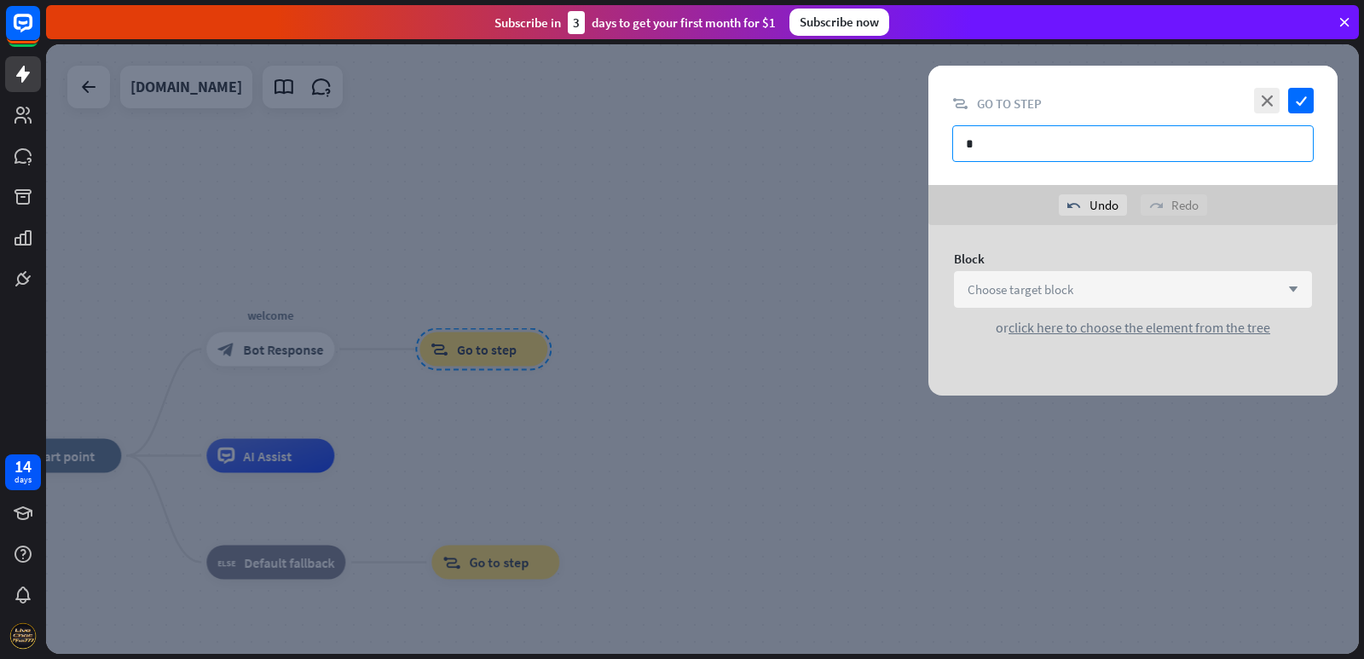
type input "*"
click at [1128, 305] on div "Choose target block arrow_down" at bounding box center [1133, 289] width 358 height 37
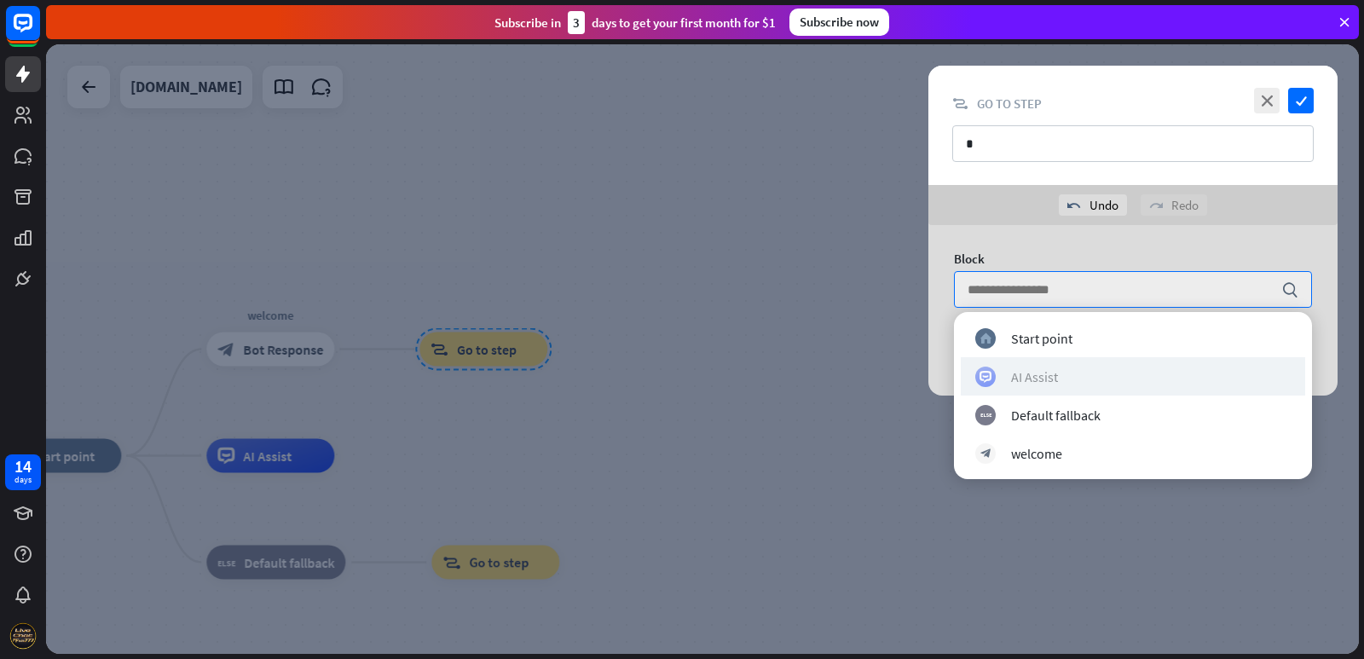
click at [1052, 372] on div "AI Assist" at bounding box center [1034, 376] width 47 height 17
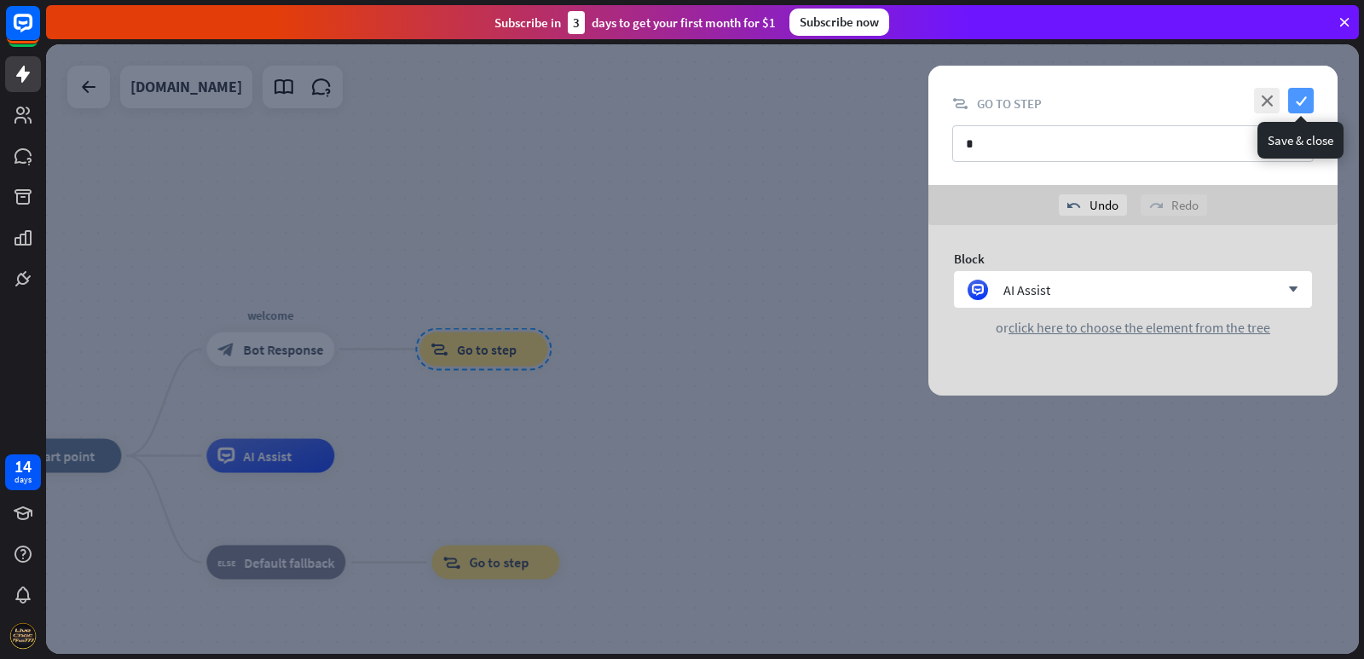
click at [1296, 109] on icon "check" at bounding box center [1301, 101] width 26 height 26
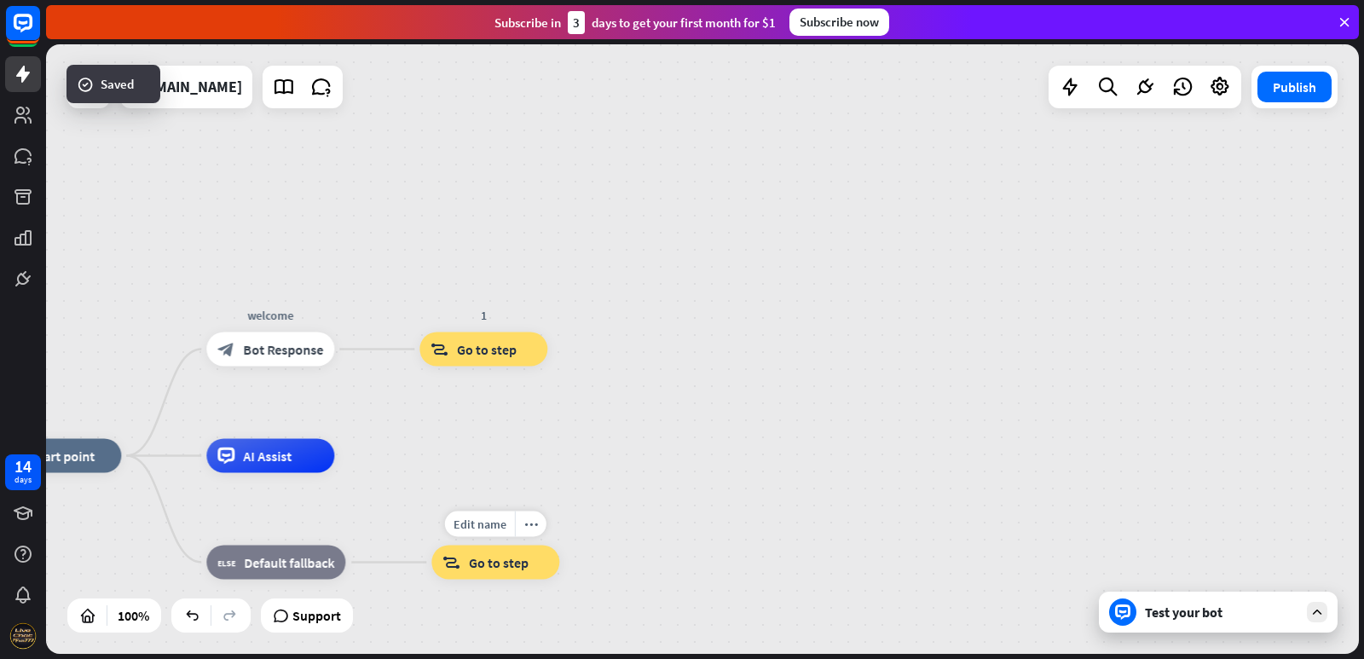
click at [513, 568] on span "Go to step" at bounding box center [499, 562] width 60 height 17
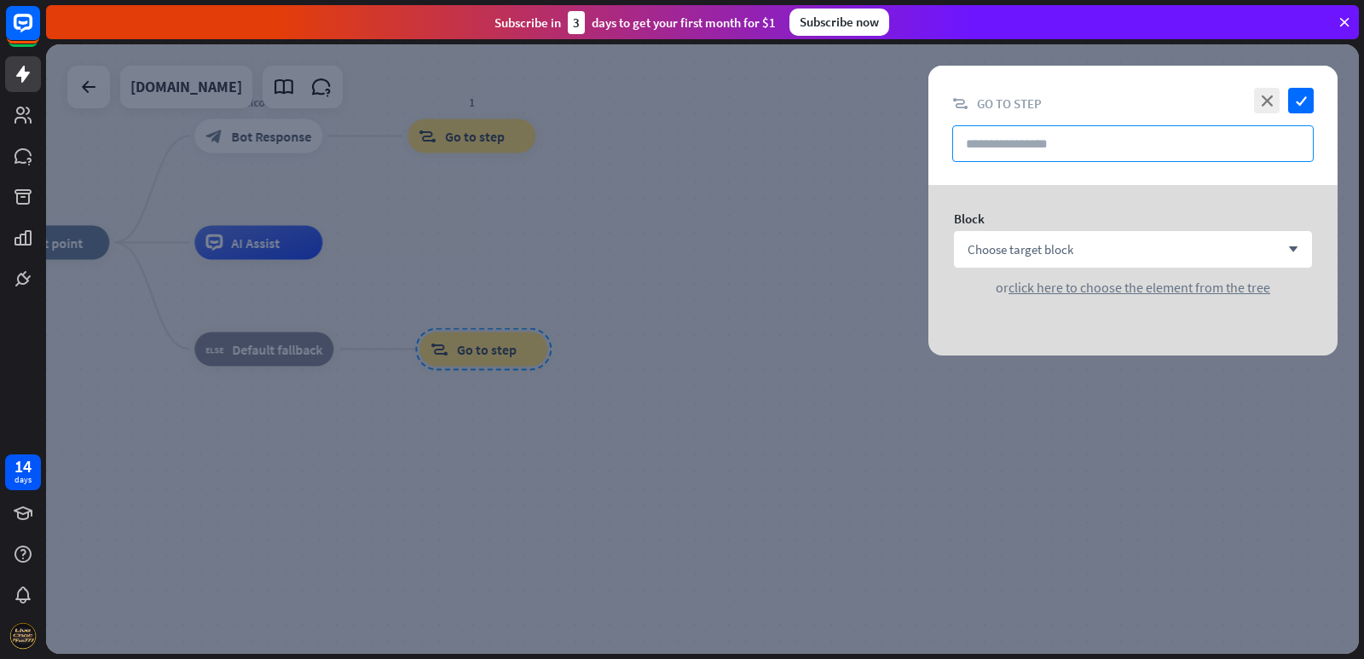
click at [1066, 141] on input "text" at bounding box center [1132, 143] width 361 height 37
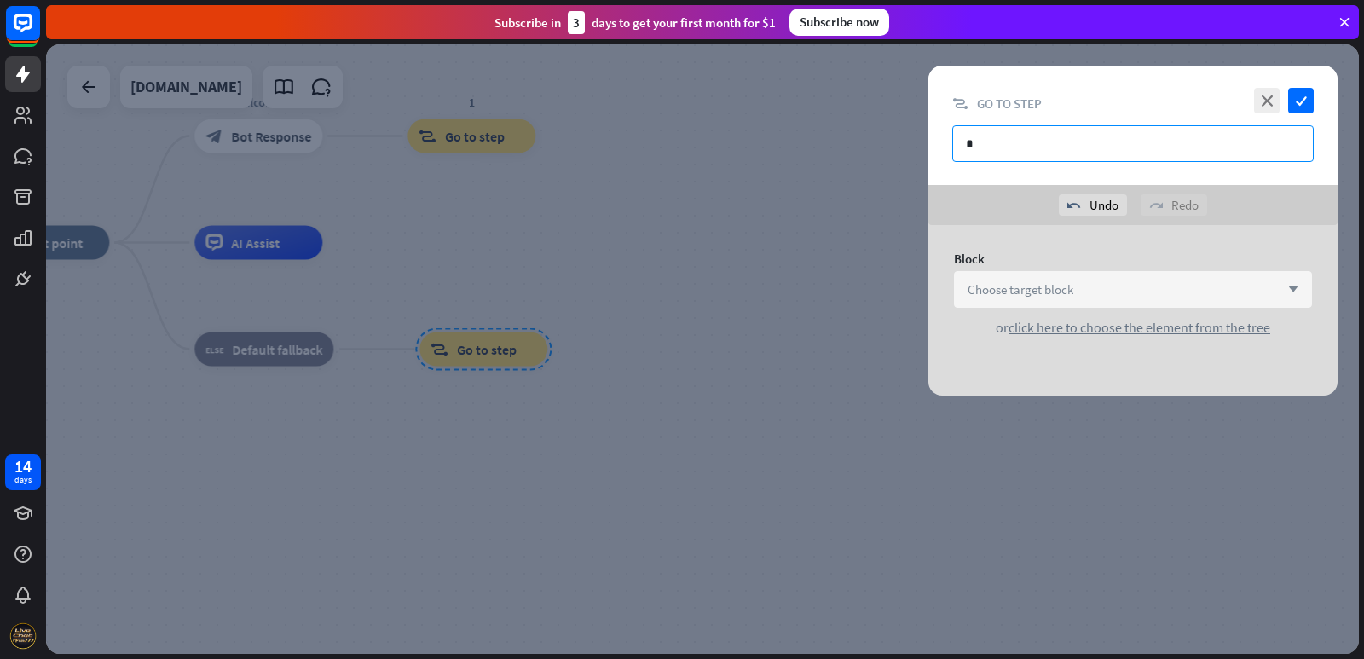
type input "*"
click at [1118, 284] on div "Choose target block arrow_down" at bounding box center [1133, 289] width 358 height 37
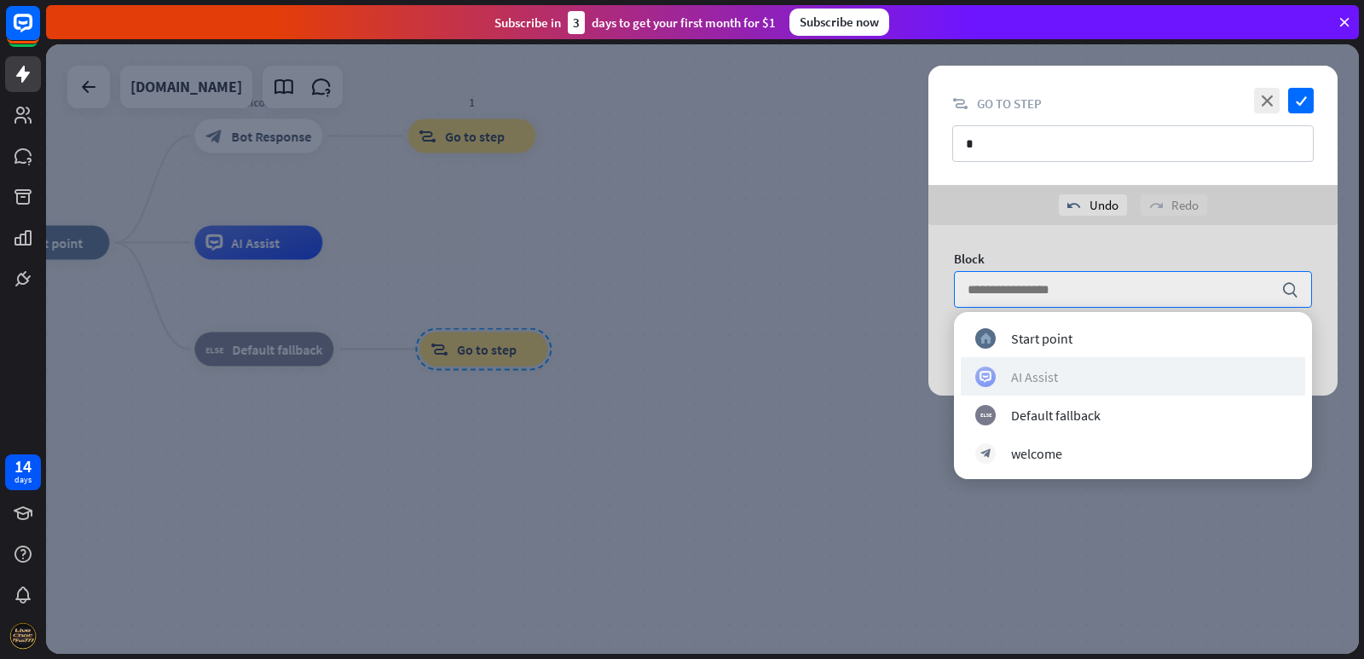
click at [1045, 376] on div "AI Assist" at bounding box center [1034, 376] width 47 height 17
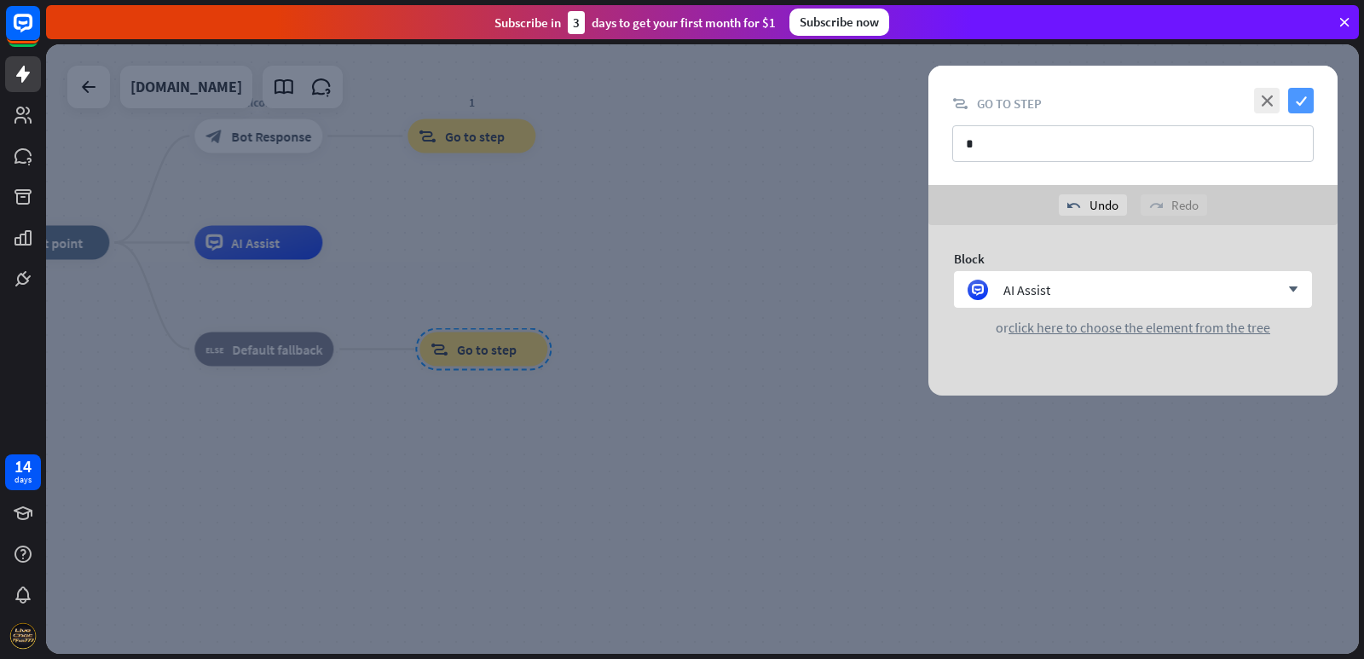
click at [1307, 101] on icon "check" at bounding box center [1301, 101] width 26 height 26
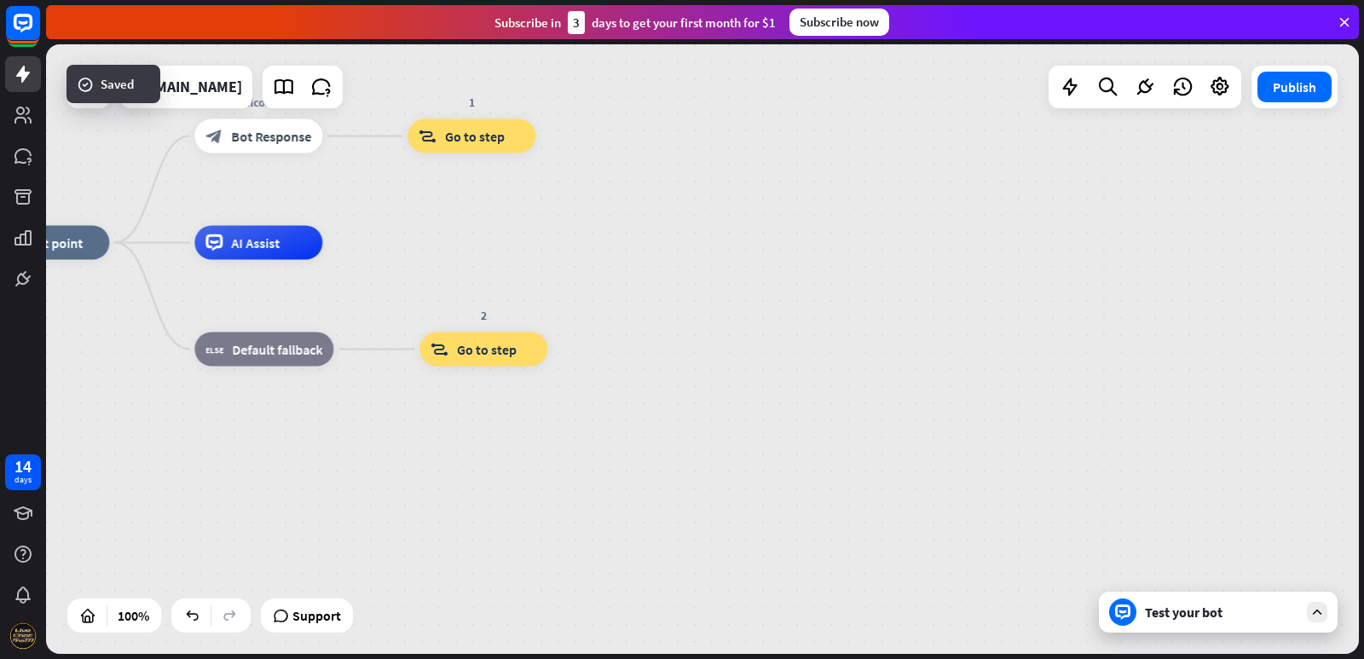
click at [710, 338] on div "home_2 Start point welcome block_bot_response Bot Response 1 block_goto Go to s…" at bounding box center [637, 547] width 1313 height 609
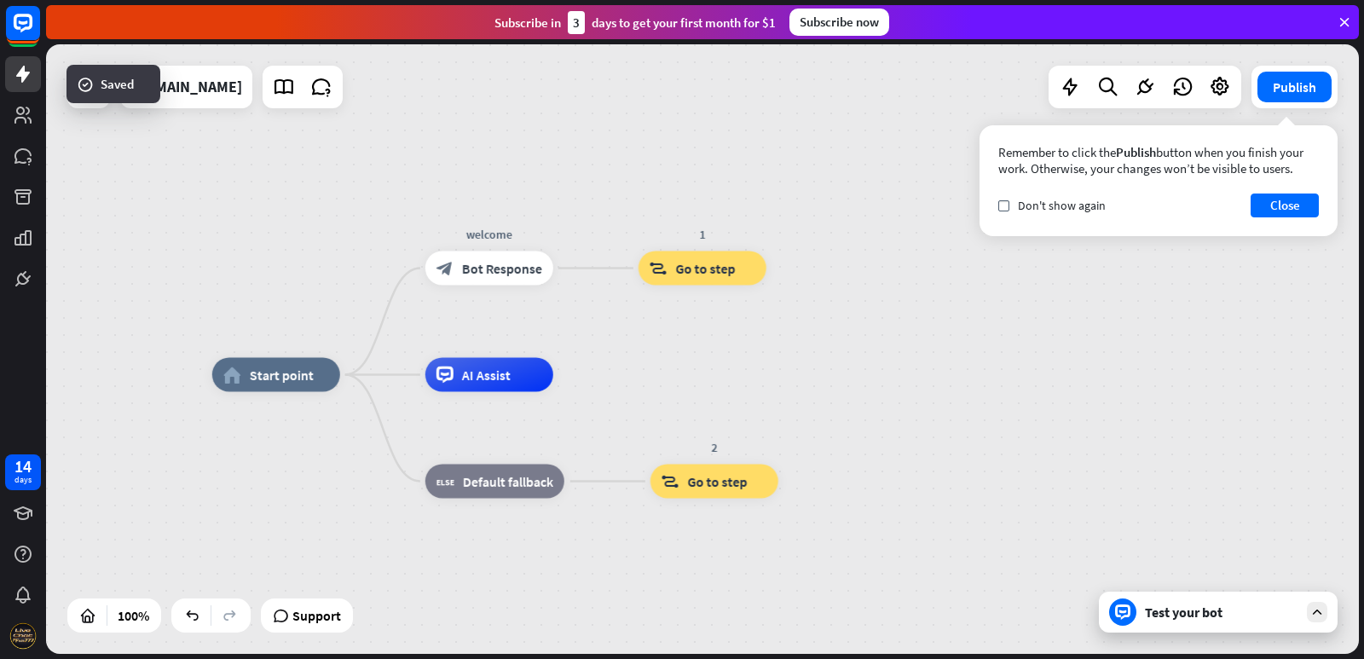
drag, startPoint x: 690, startPoint y: 285, endPoint x: 897, endPoint y: 410, distance: 242.1
click at [1076, 210] on span "Don't show again" at bounding box center [1062, 205] width 88 height 15
click at [1283, 204] on button "Close" at bounding box center [1284, 205] width 68 height 24
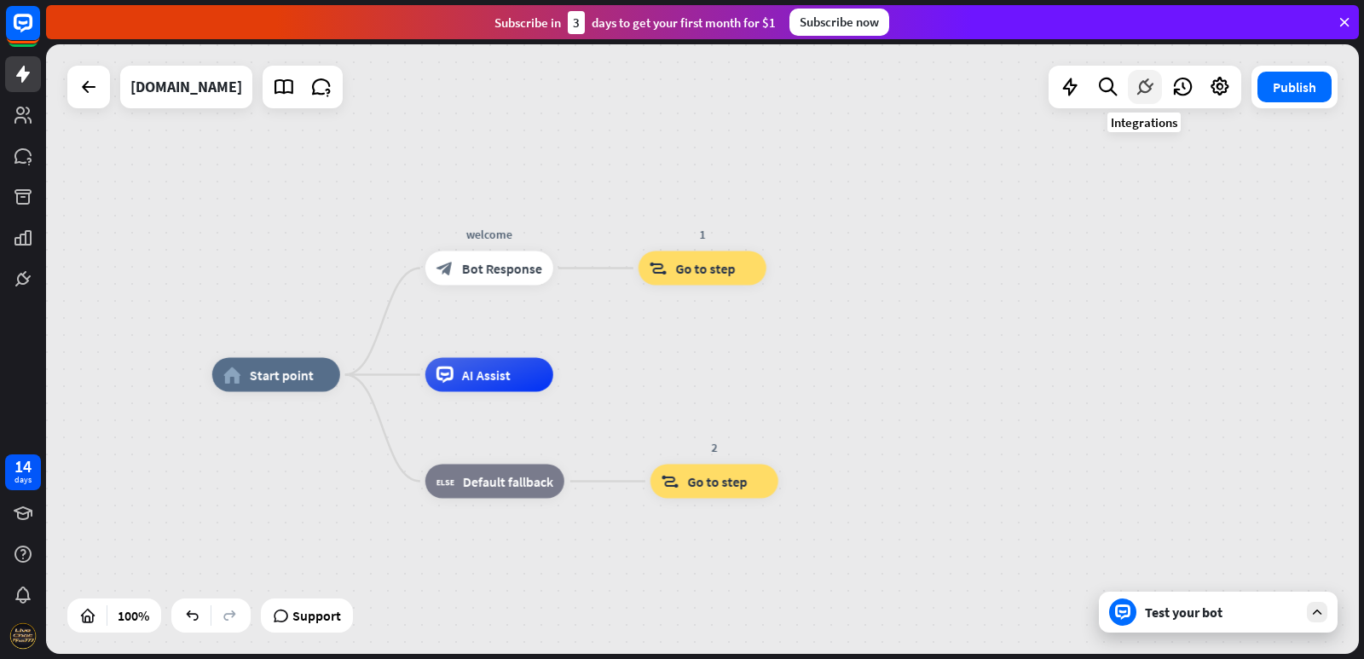
click at [1139, 83] on icon at bounding box center [1145, 87] width 22 height 22
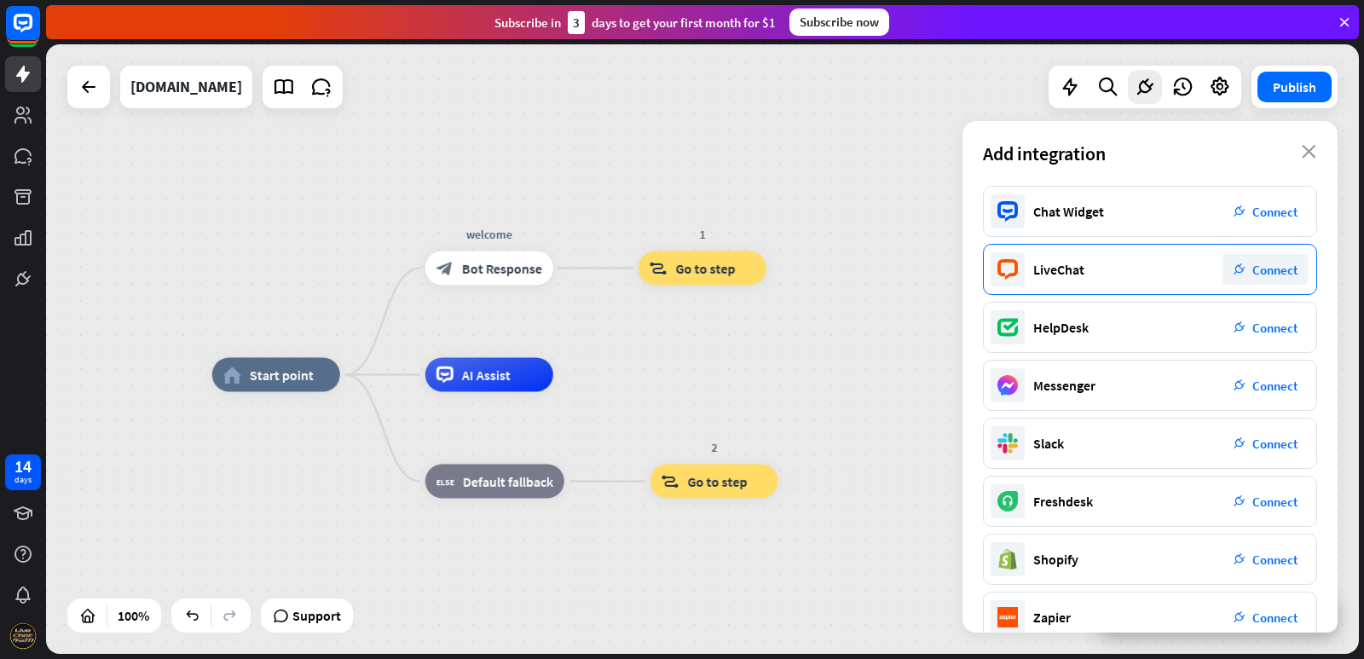
click at [1139, 274] on div "LiveChat plug_integration Connect" at bounding box center [1150, 269] width 334 height 51
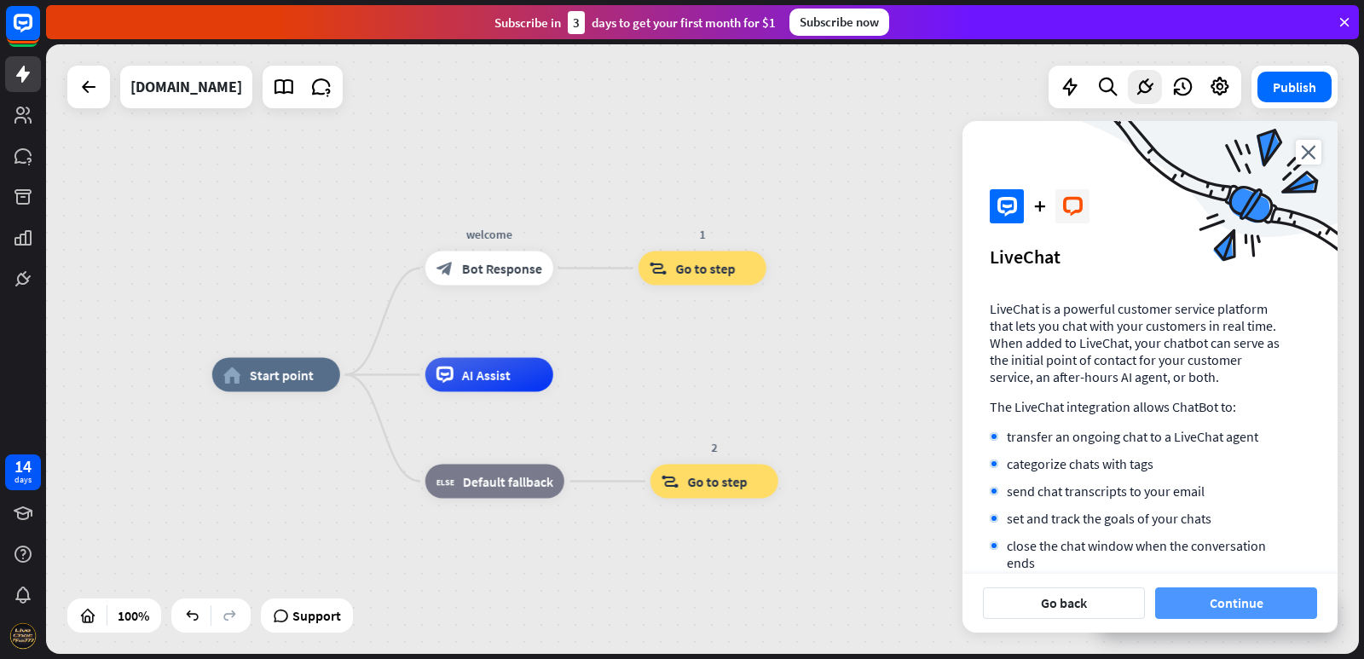
click at [1224, 605] on button "Continue" at bounding box center [1236, 603] width 162 height 32
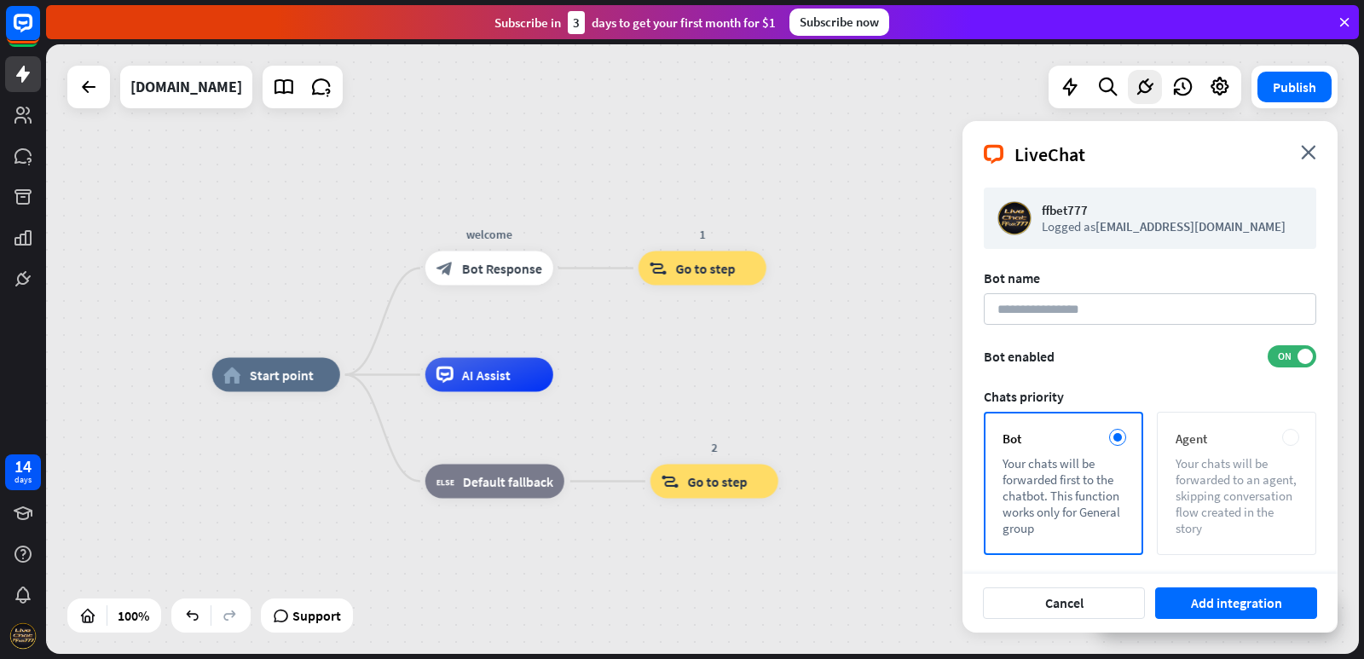
click at [1215, 426] on div "Agent Your chats will be forwarded to an agent, skipping conversation flow crea…" at bounding box center [1236, 483] width 159 height 143
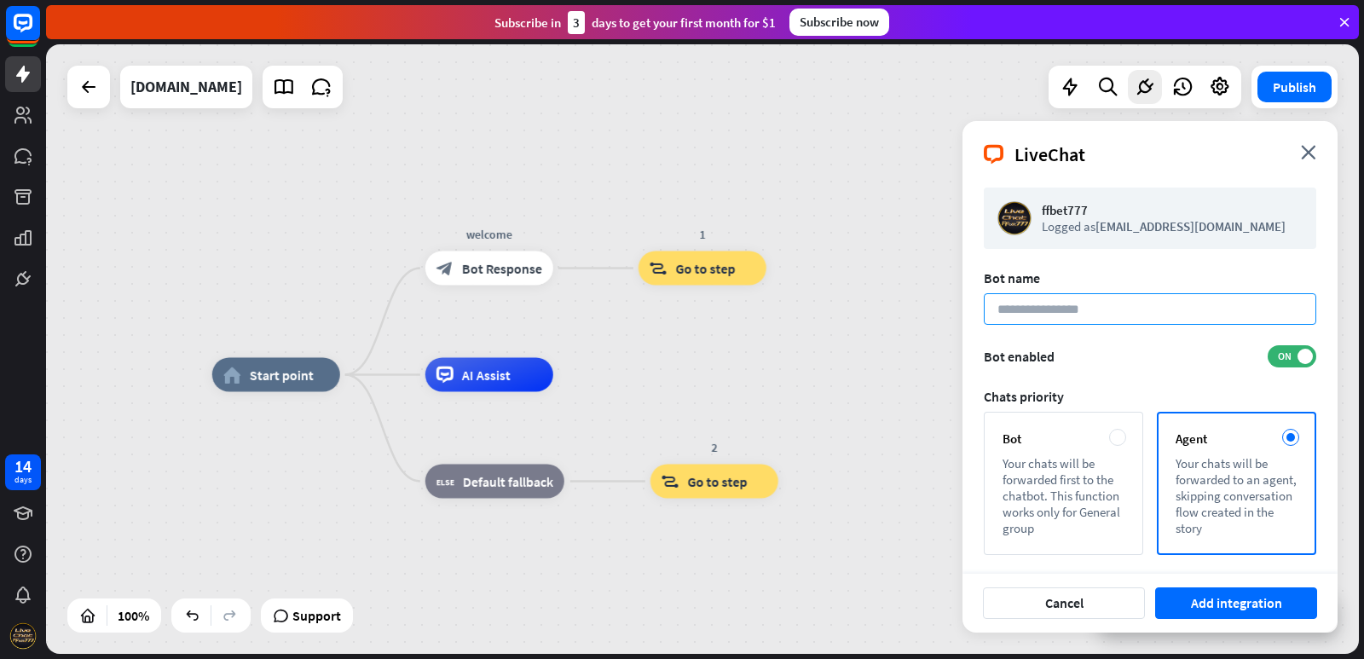
click at [1106, 309] on input at bounding box center [1150, 309] width 332 height 32
paste input "**********"
click at [1053, 312] on input "**********" at bounding box center [1150, 309] width 332 height 32
type input "**********"
click at [1166, 362] on div "Bot enabled ON" at bounding box center [1150, 356] width 332 height 22
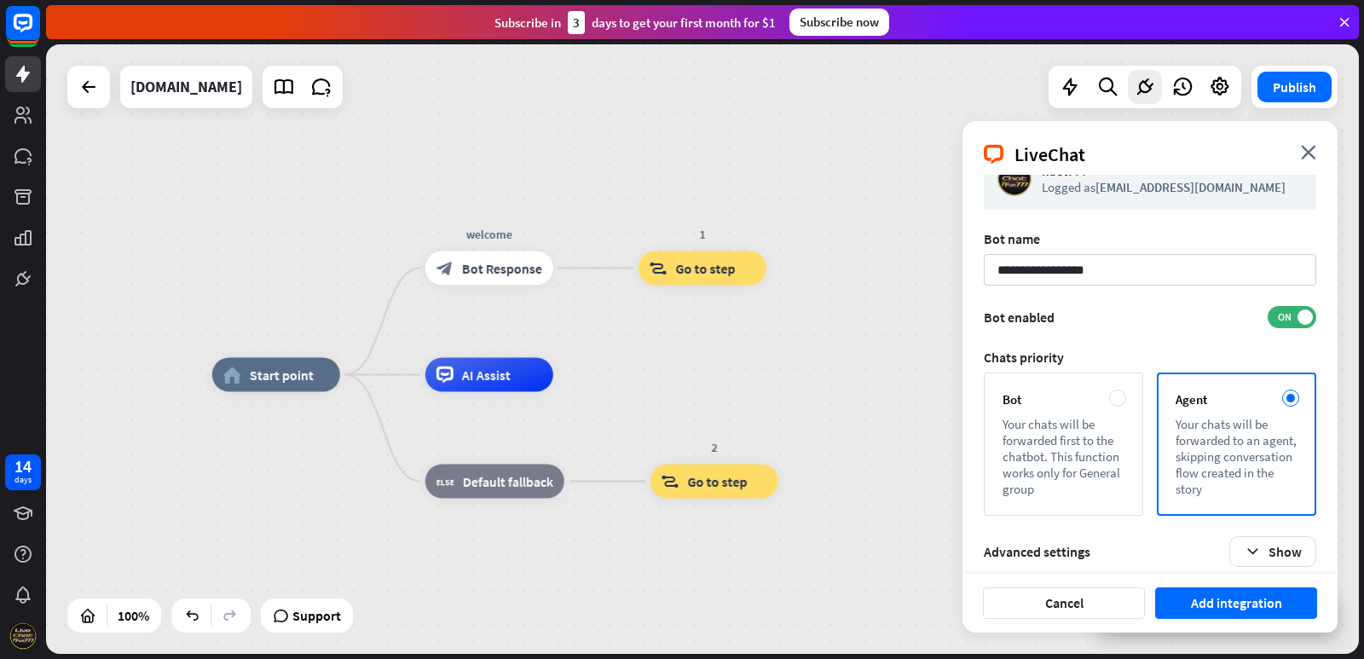
scroll to position [54, 0]
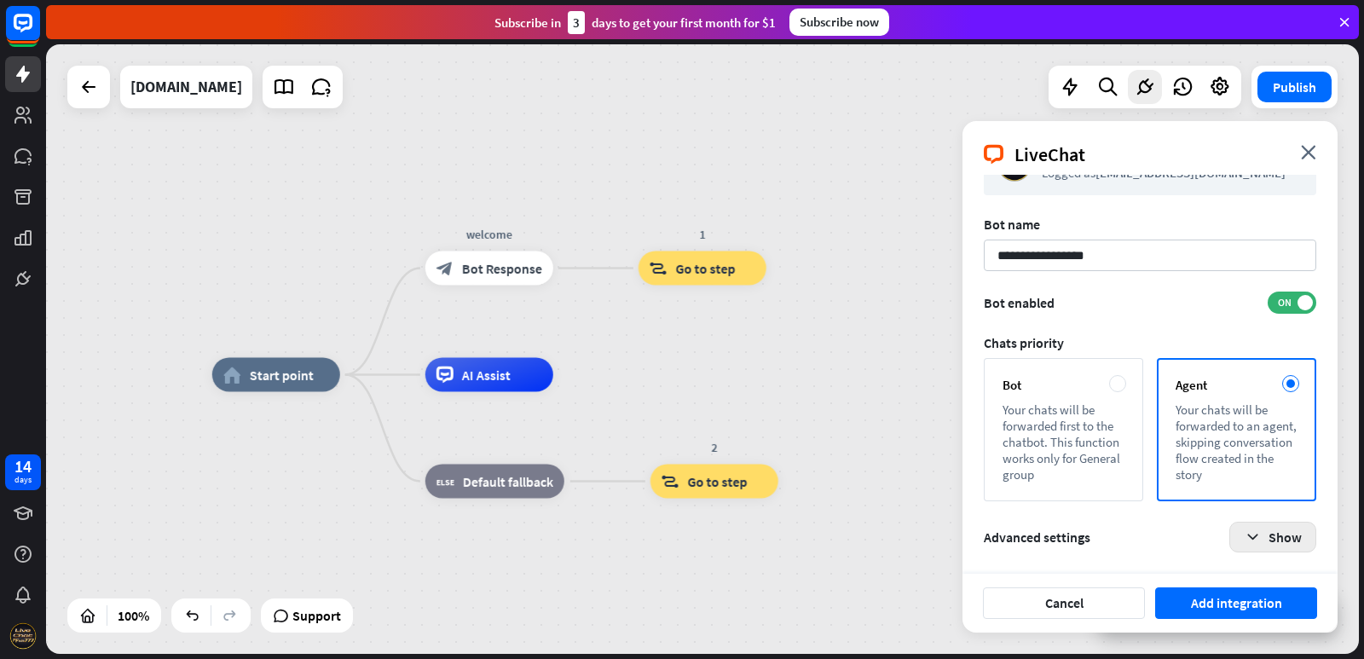
drag, startPoint x: 1210, startPoint y: 546, endPoint x: 1247, endPoint y: 546, distance: 36.7
click at [1235, 546] on summary "Advanced settings Show" at bounding box center [1150, 537] width 332 height 31
click at [1269, 536] on button "Show" at bounding box center [1272, 537] width 87 height 31
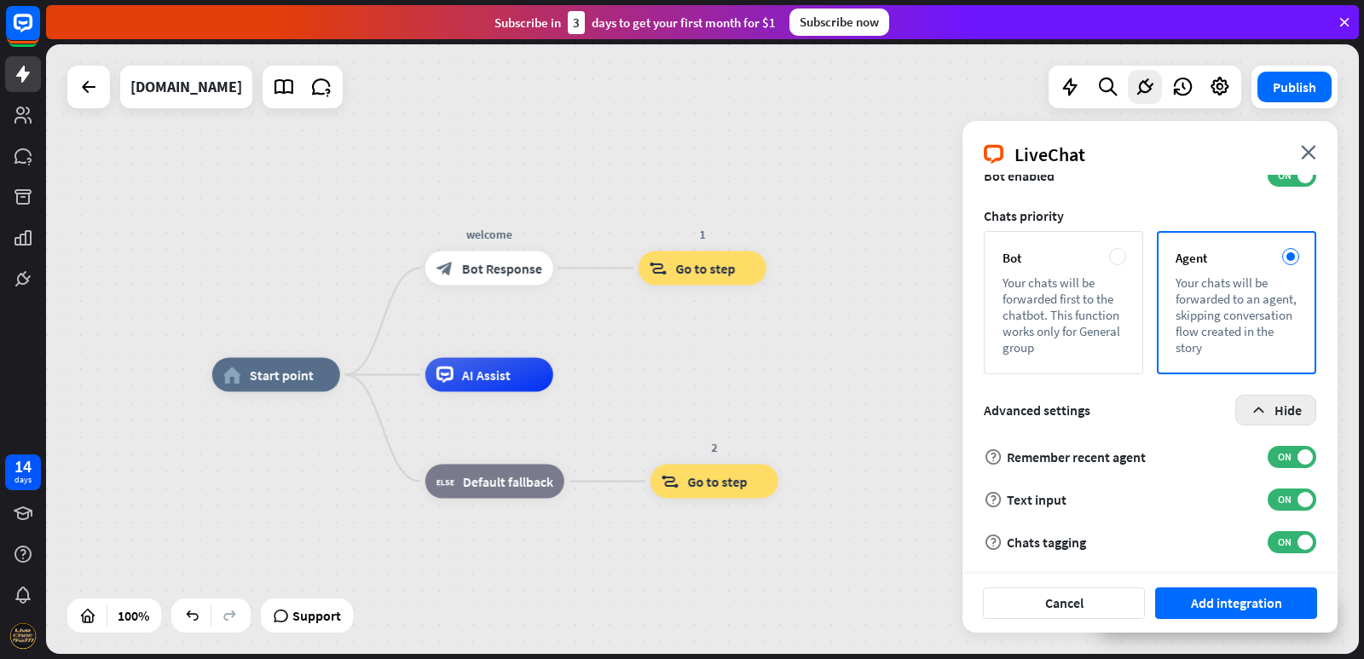
scroll to position [182, 0]
click at [1214, 607] on button "Add integration" at bounding box center [1236, 603] width 162 height 32
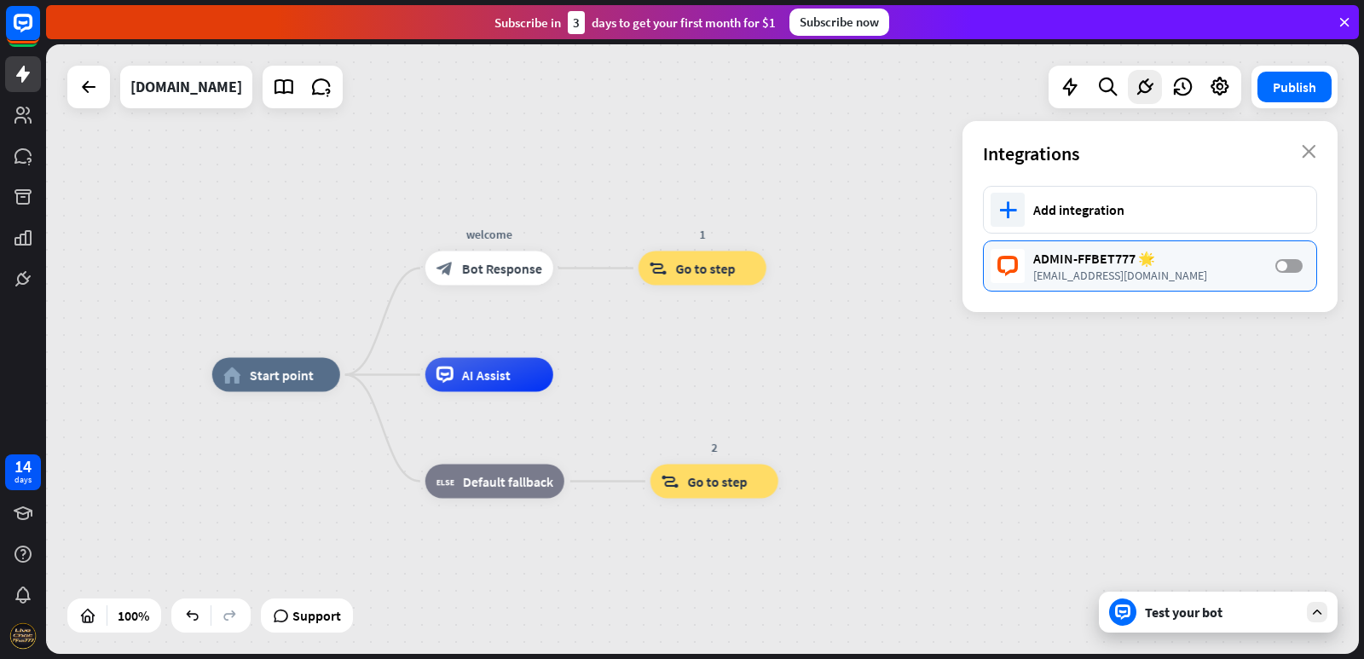
click at [1286, 263] on span at bounding box center [1282, 266] width 10 height 10
click at [1204, 137] on div "Integrations close" at bounding box center [1149, 153] width 375 height 65
click at [1223, 84] on icon at bounding box center [1220, 87] width 22 height 22
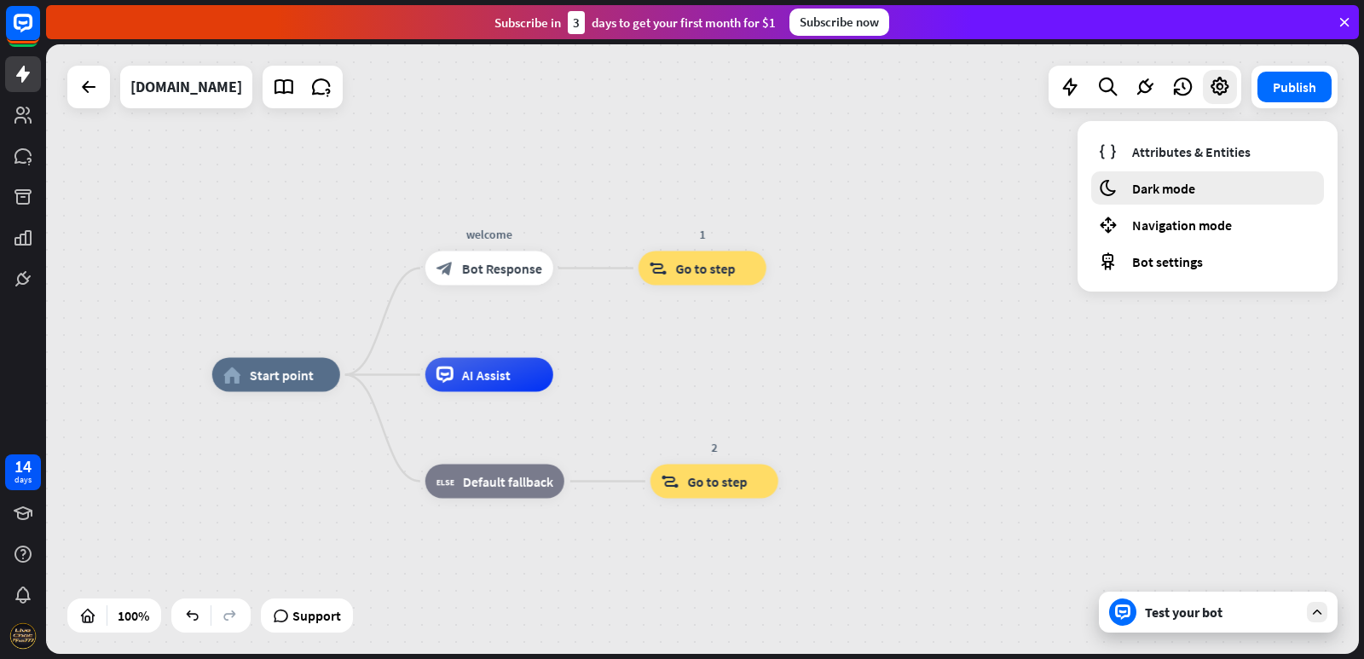
click at [1192, 183] on span "Dark mode" at bounding box center [1163, 188] width 63 height 17
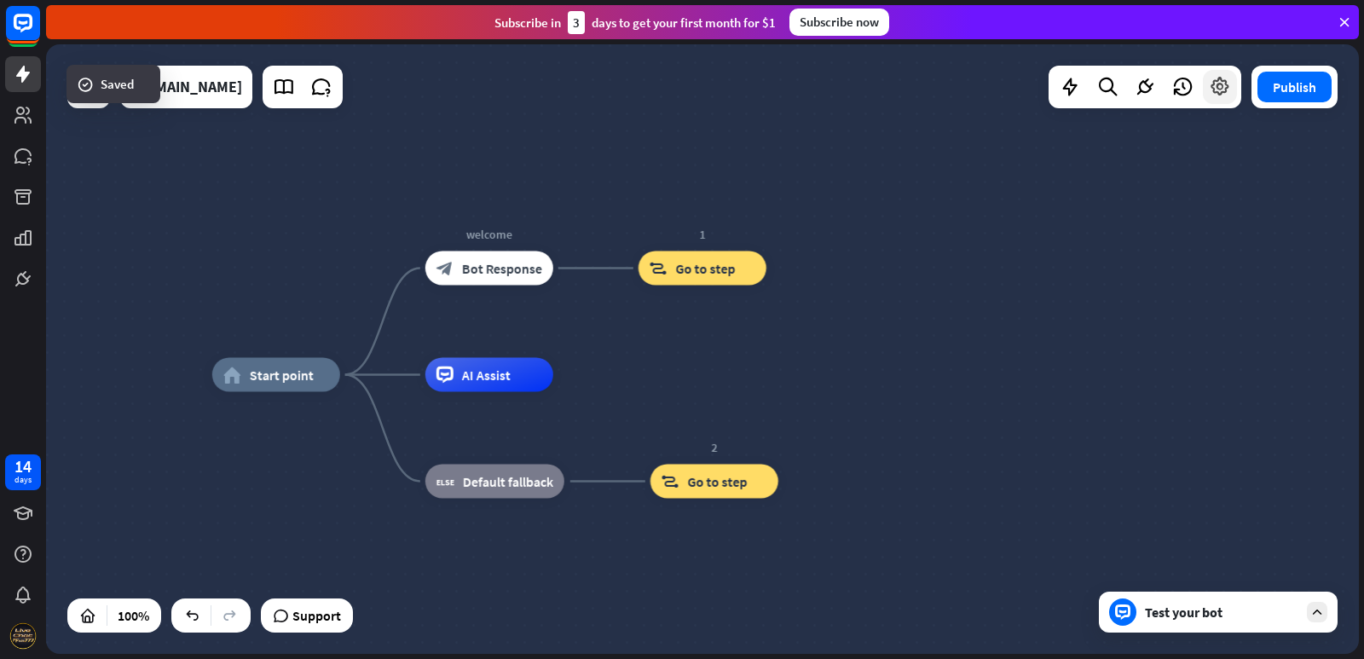
click at [1218, 99] on div at bounding box center [1220, 87] width 34 height 34
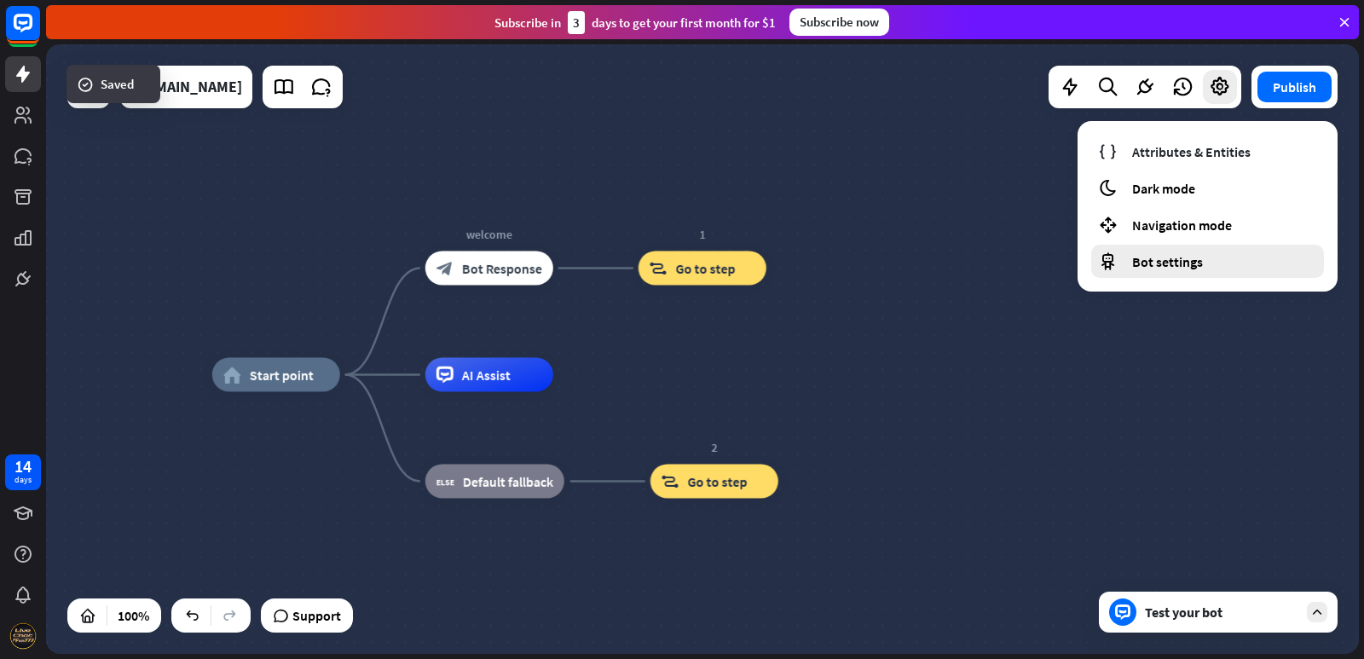
click at [1161, 262] on span "Bot settings" at bounding box center [1167, 261] width 71 height 17
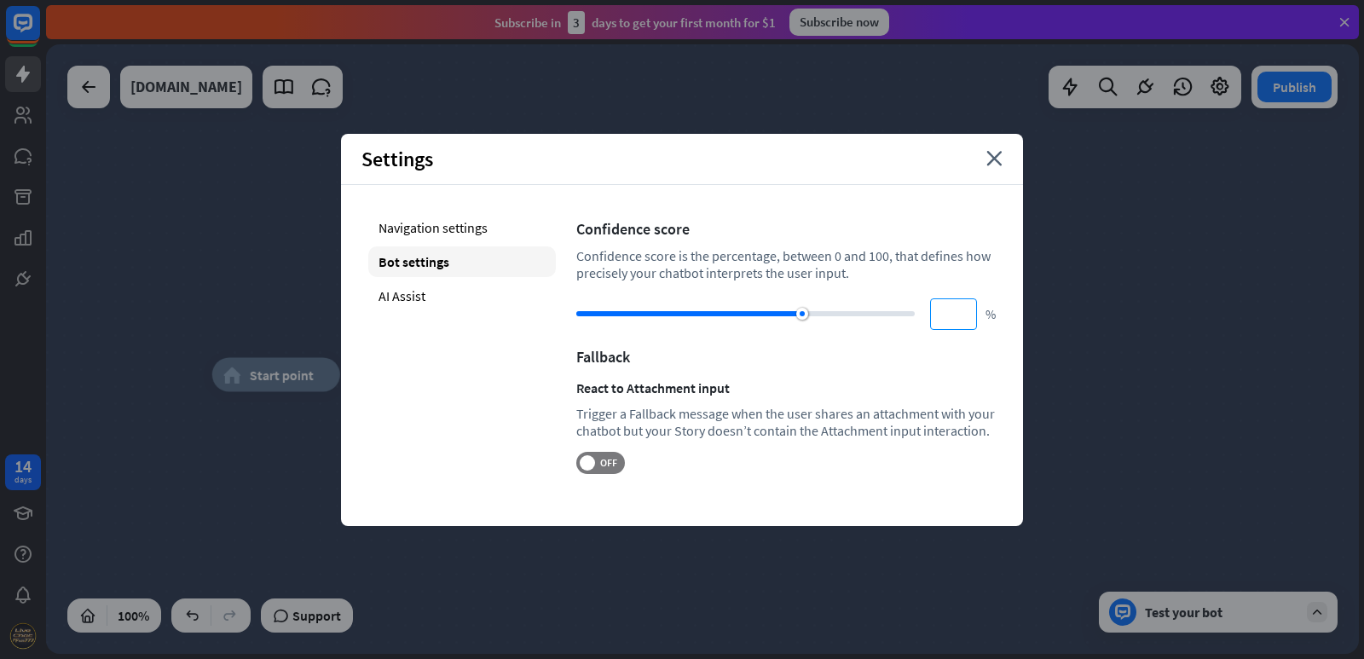
type input "***"
drag, startPoint x: 803, startPoint y: 314, endPoint x: 1029, endPoint y: 312, distance: 225.9
click at [1029, 312] on div "home_2 Start point welcome block_bot_response Bot Response 1 block_goto Go to s…" at bounding box center [702, 348] width 1313 height 609
click at [430, 234] on div "Navigation settings" at bounding box center [462, 227] width 188 height 31
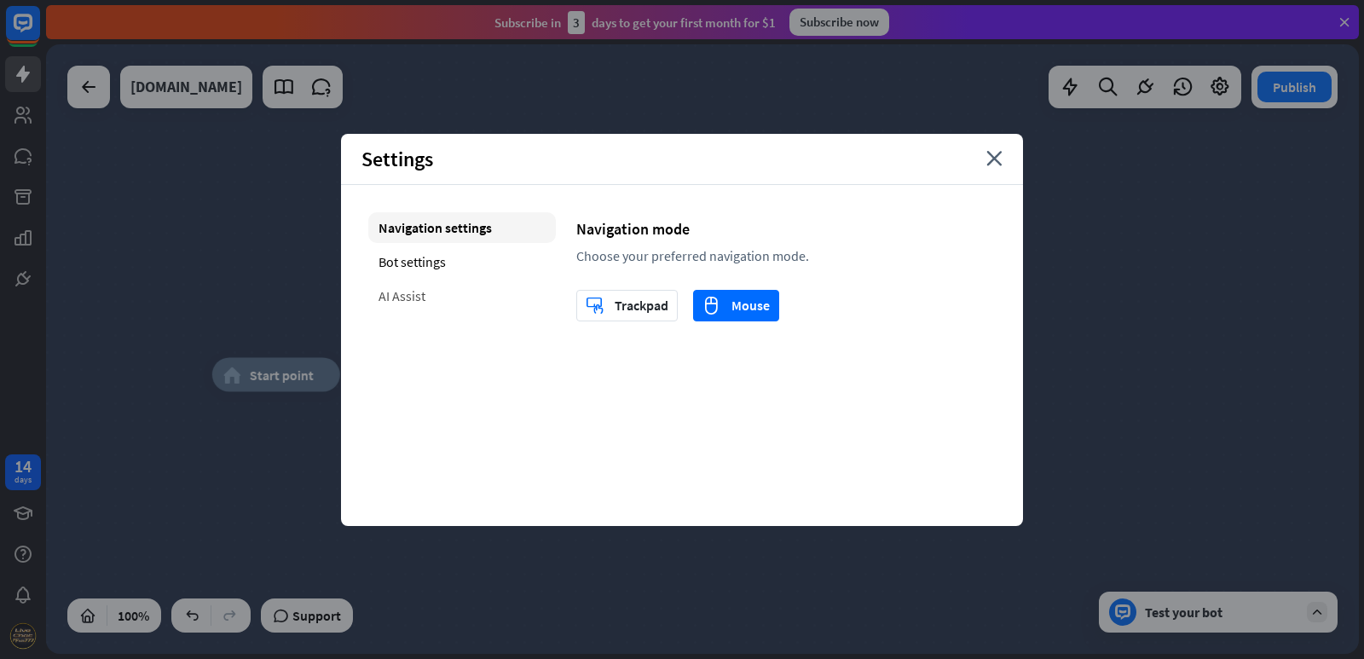
drag, startPoint x: 388, startPoint y: 306, endPoint x: 423, endPoint y: 309, distance: 35.1
click at [389, 306] on div "AI Assist" at bounding box center [462, 295] width 188 height 31
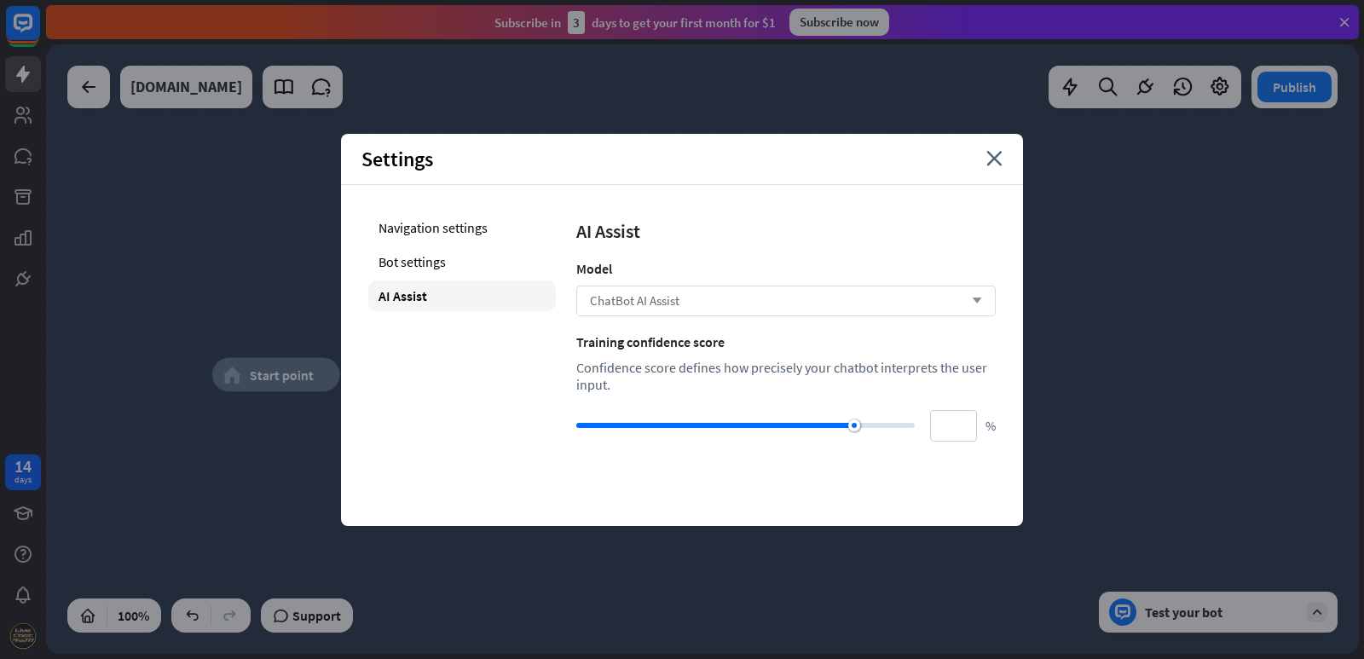
click at [784, 291] on div "ChatBot AI Assist arrow_down" at bounding box center [785, 301] width 419 height 31
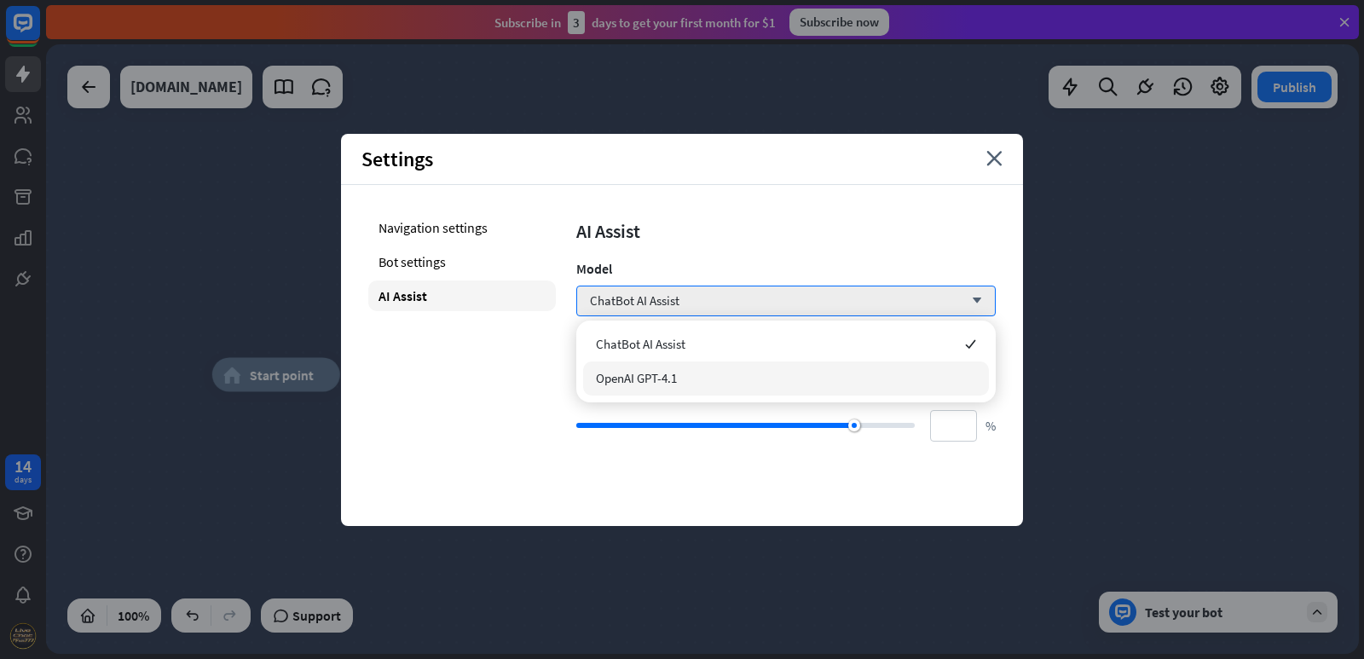
click at [686, 376] on div "OpenAI GPT-4.1" at bounding box center [786, 378] width 406 height 34
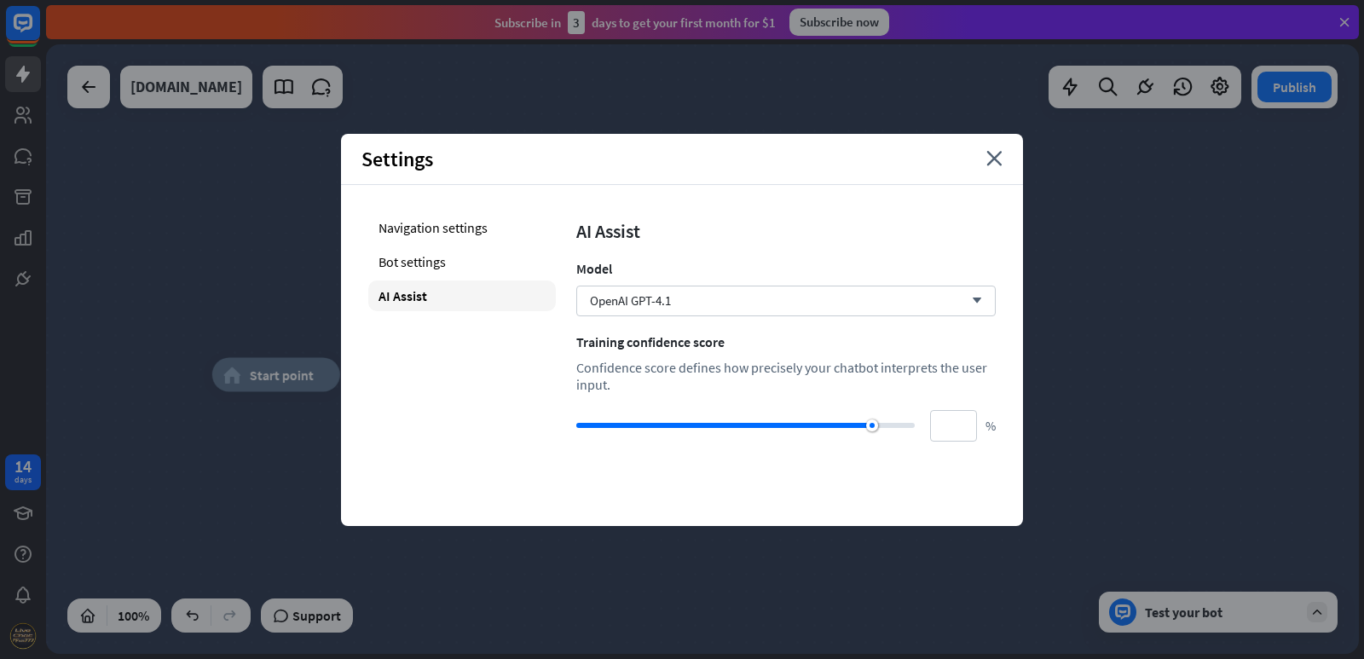
type input "***"
drag, startPoint x: 852, startPoint y: 428, endPoint x: 1003, endPoint y: 426, distance: 150.9
click at [1003, 426] on div "Navigation settings Bot settings AI Assist AI Assist Model OpenAI GPT-4.1 arrow…" at bounding box center [682, 327] width 682 height 284
click at [809, 493] on div "Settings close Navigation settings Bot settings AI Assist AI Assist Model OpenA…" at bounding box center [682, 330] width 682 height 392
click at [1000, 162] on icon "close" at bounding box center [994, 158] width 16 height 15
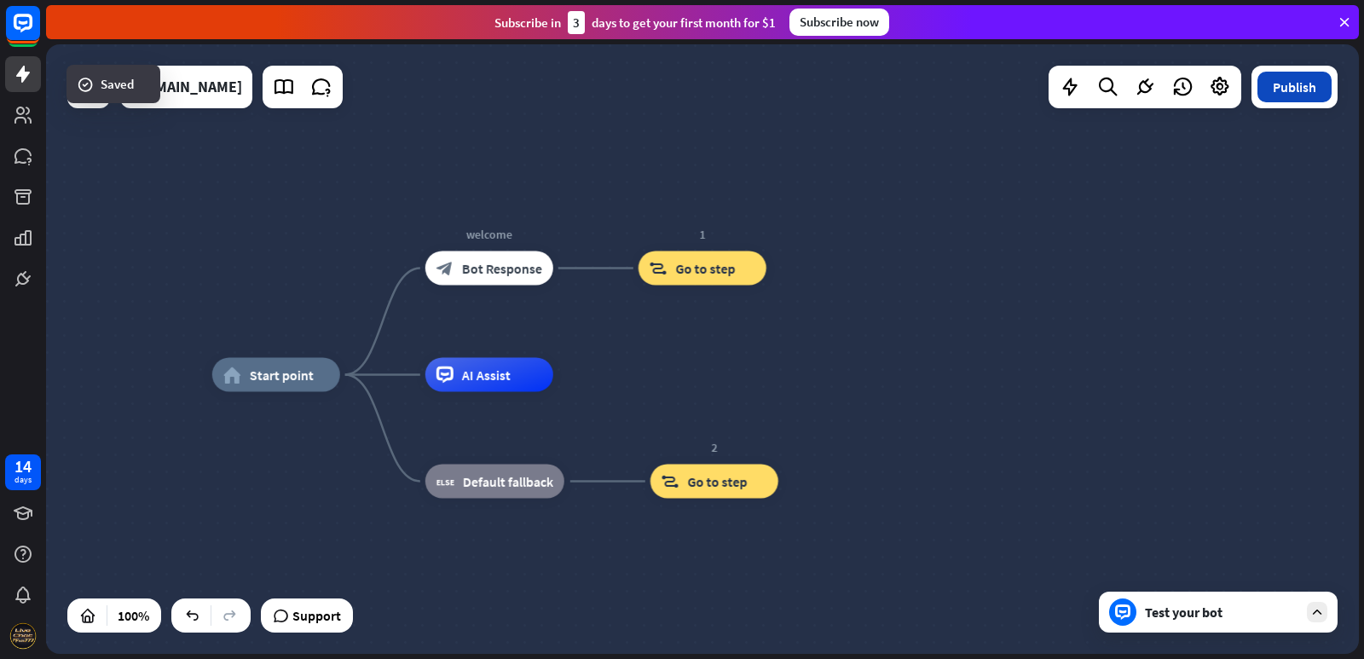
click at [1307, 88] on button "Publish" at bounding box center [1294, 87] width 74 height 31
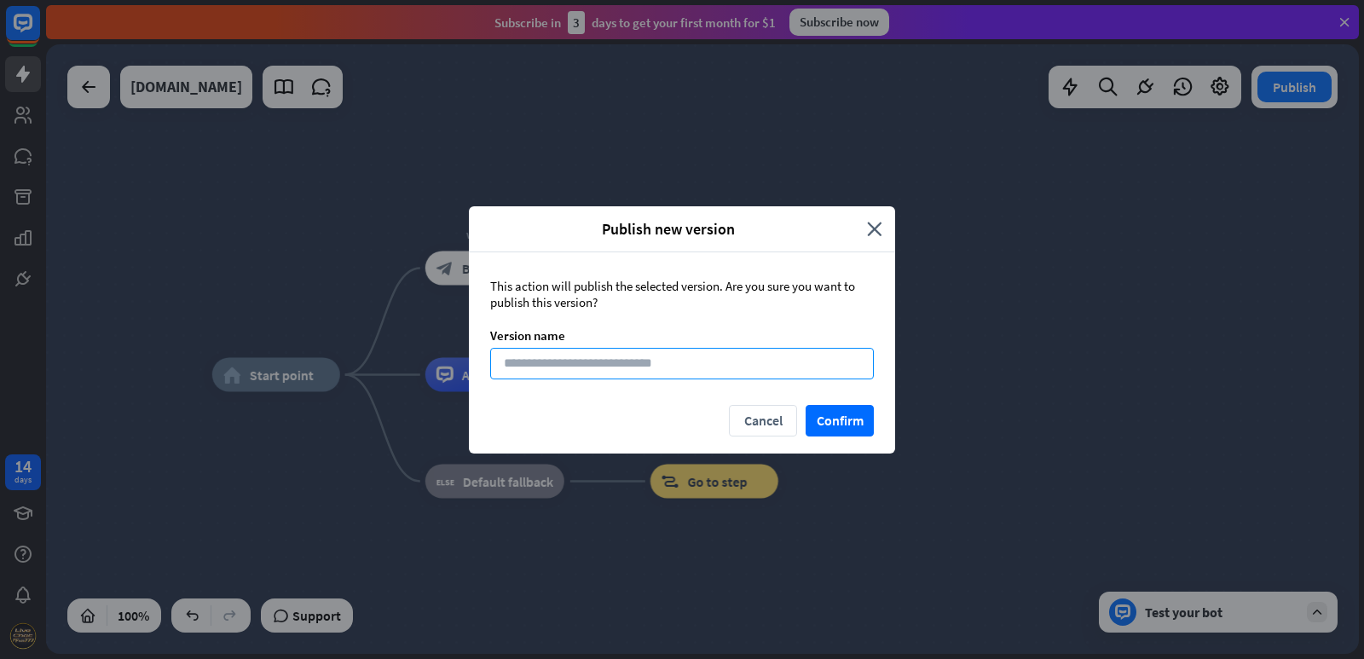
click at [652, 369] on input at bounding box center [682, 364] width 384 height 32
type input "*****"
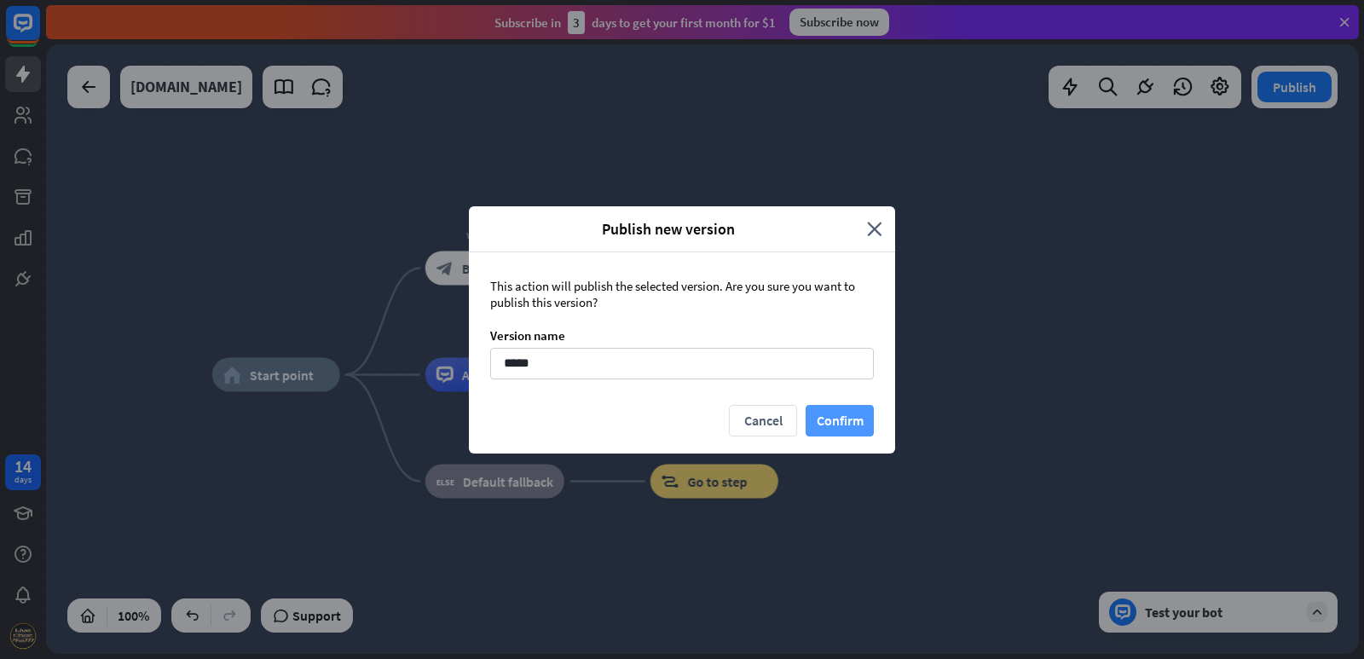
click at [847, 416] on button "Confirm" at bounding box center [839, 421] width 68 height 32
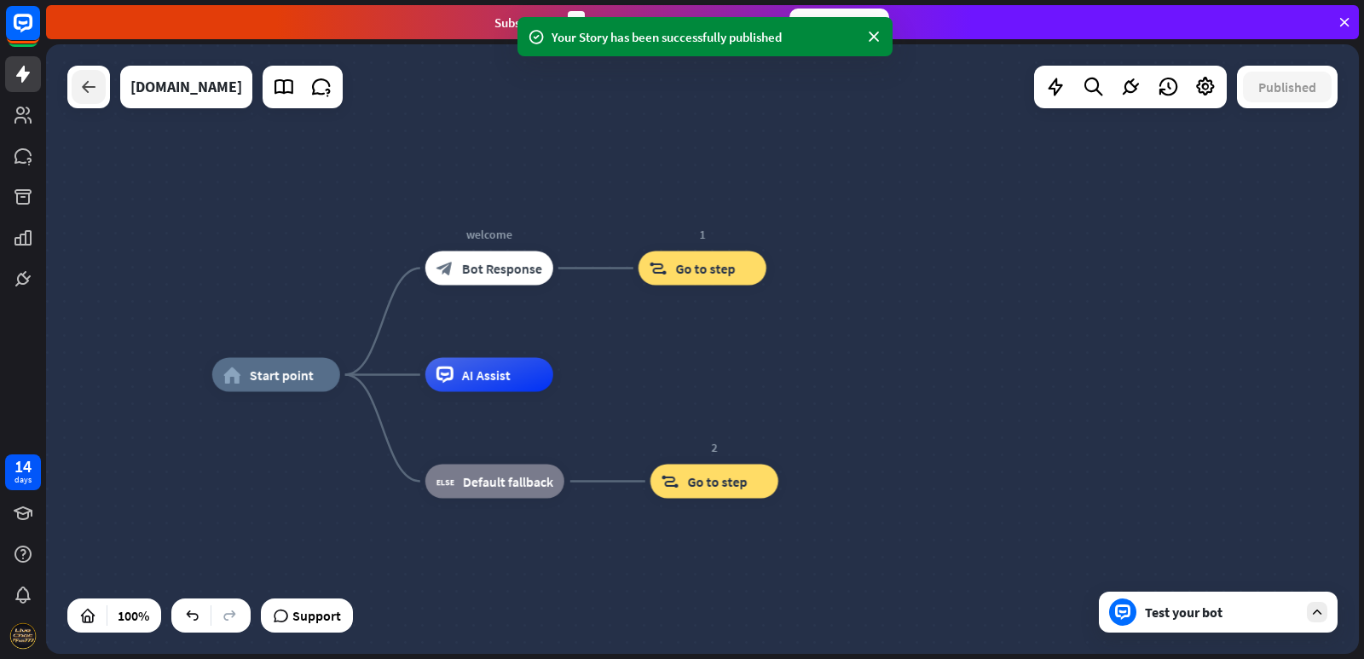
click at [85, 86] on icon at bounding box center [88, 87] width 20 height 20
